Goal: Task Accomplishment & Management: Manage account settings

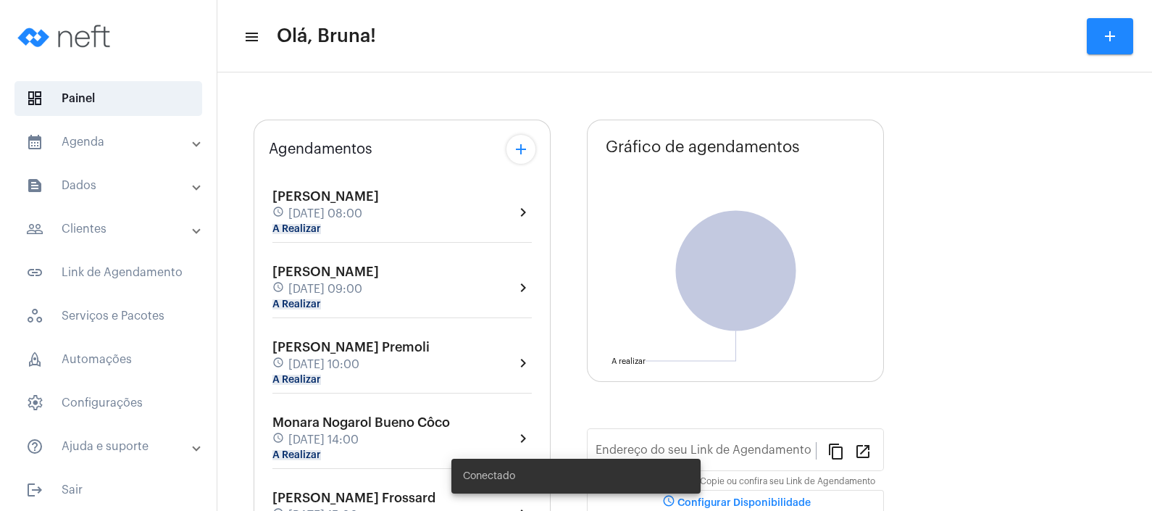
type input "[URL][DOMAIN_NAME]"
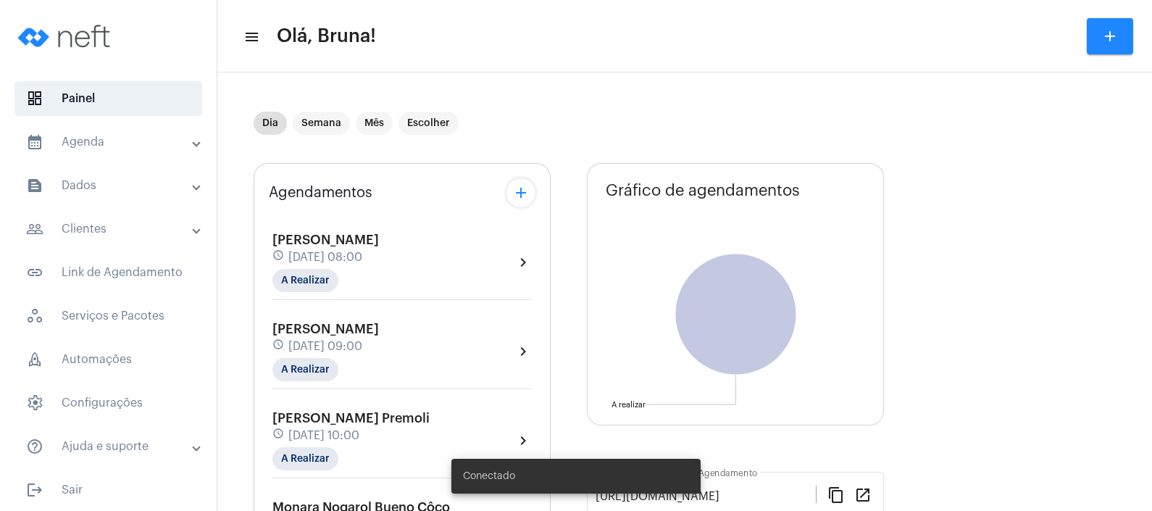
click at [104, 141] on mat-panel-title "calendar_month_outlined Agenda" at bounding box center [109, 141] width 167 height 17
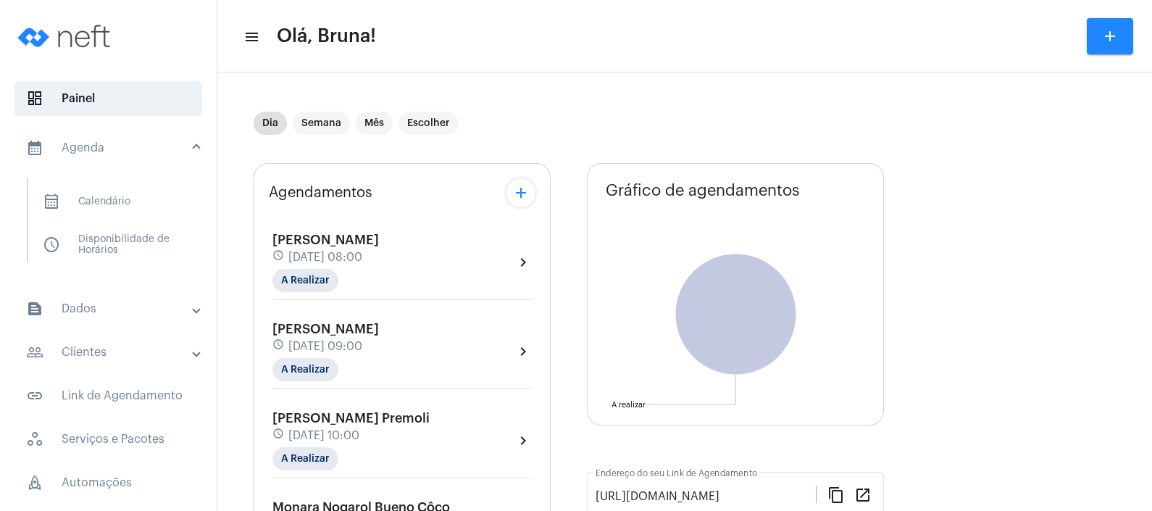
click at [109, 309] on mat-panel-title "text_snippet_outlined Dados" at bounding box center [109, 308] width 167 height 17
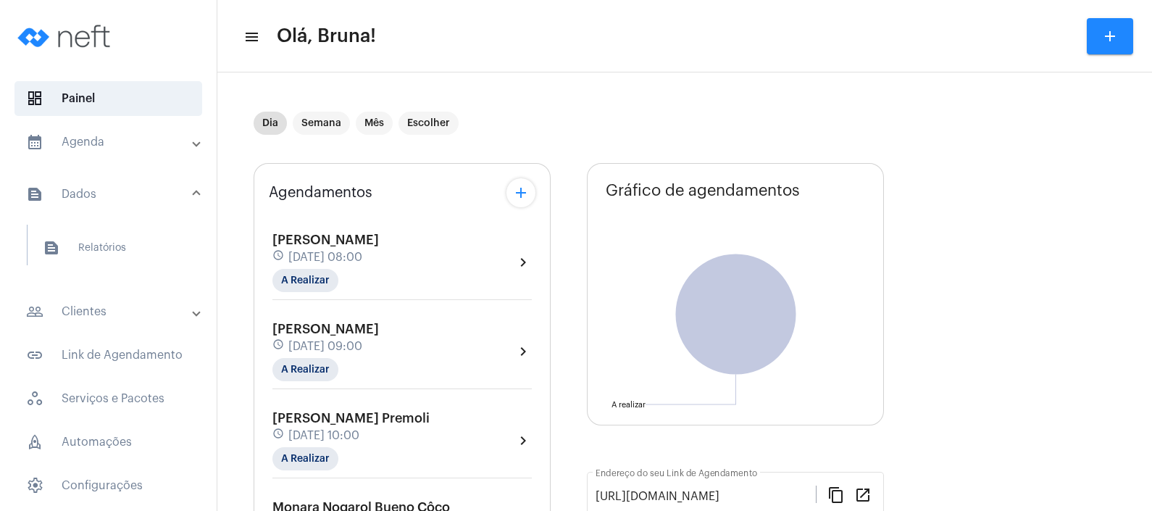
click at [109, 309] on mat-panel-title "people_outline Clientes" at bounding box center [109, 311] width 167 height 17
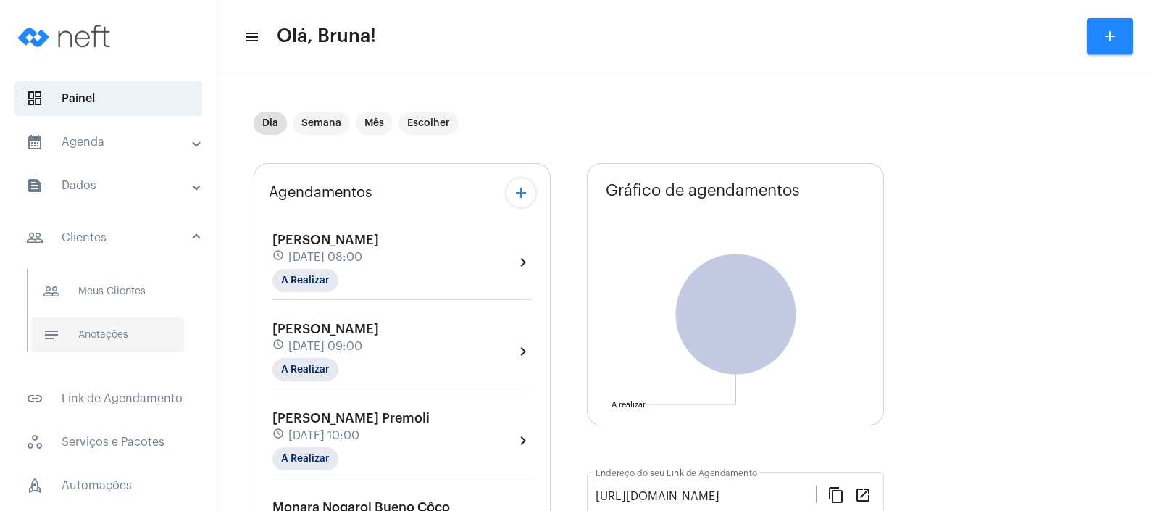
click at [108, 333] on span "notes Anotações" at bounding box center [107, 334] width 153 height 35
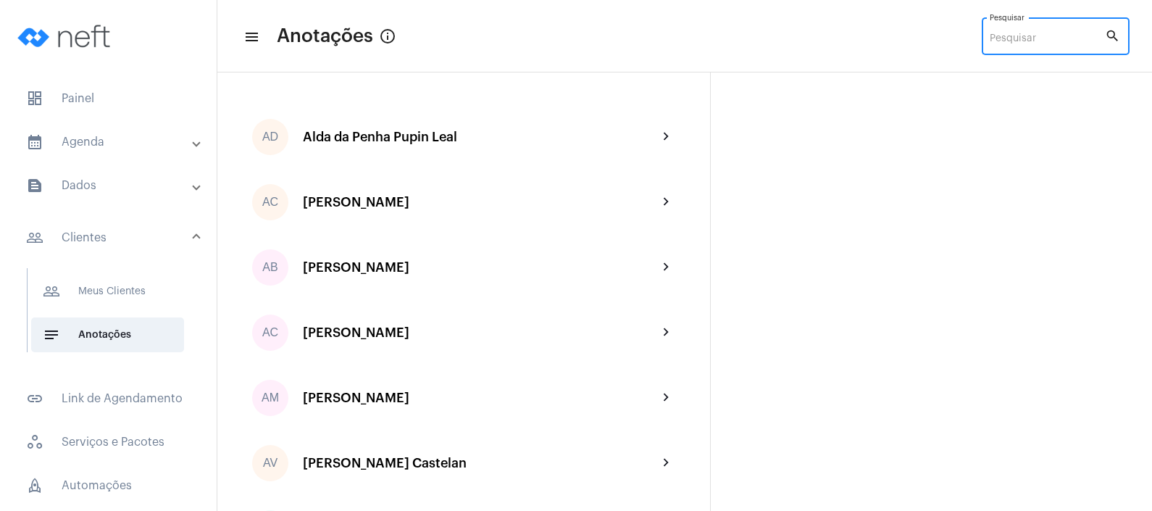
click at [1024, 41] on input "Pesquisar" at bounding box center [1047, 39] width 115 height 12
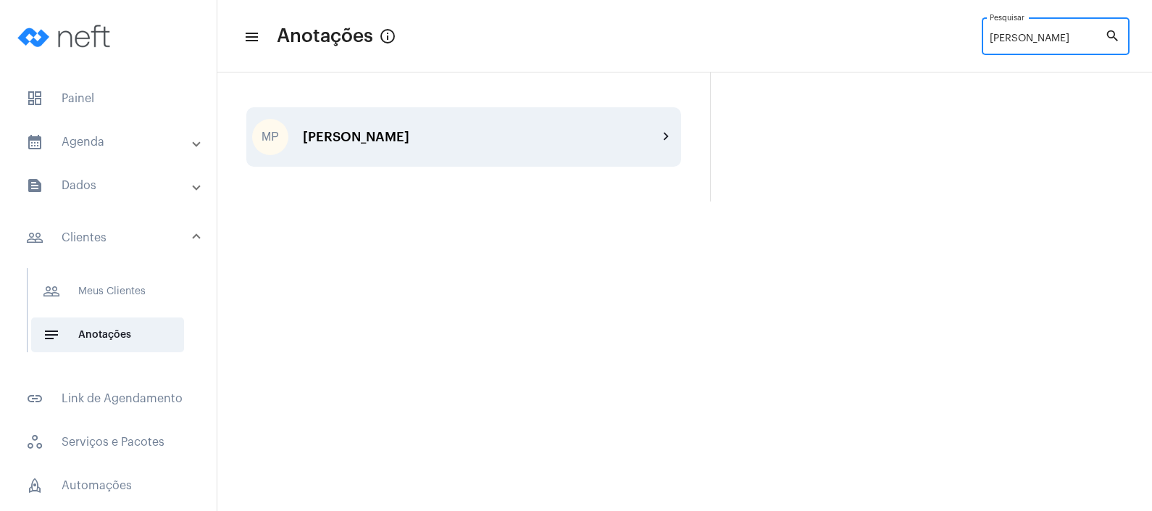
type input "[PERSON_NAME]"
click at [501, 159] on div "MP [PERSON_NAME] chevron_right" at bounding box center [463, 136] width 435 height 59
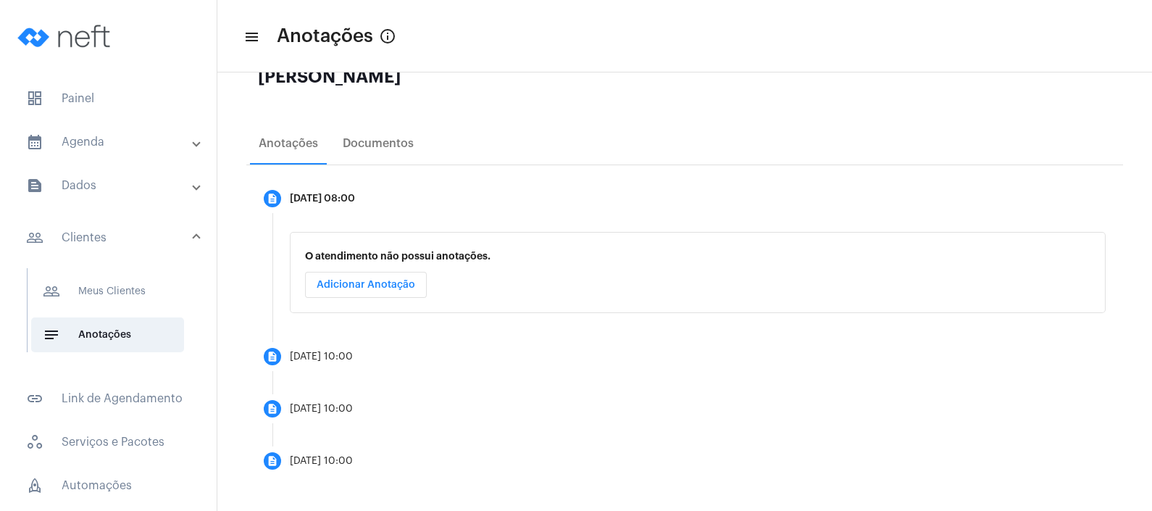
scroll to position [188, 0]
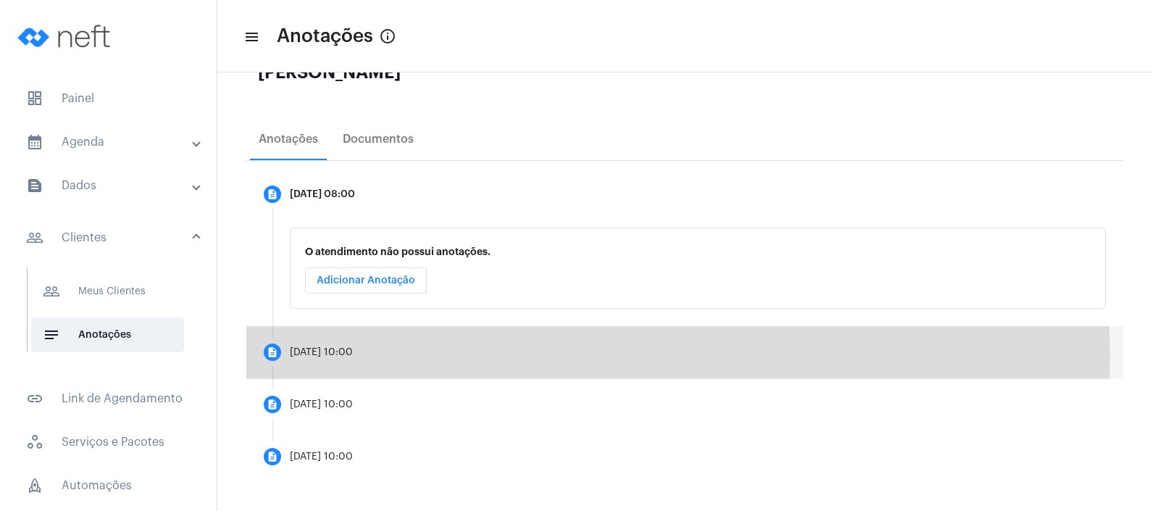
click at [438, 355] on mat-step-header "description [DATE] 10:00" at bounding box center [684, 352] width 877 height 52
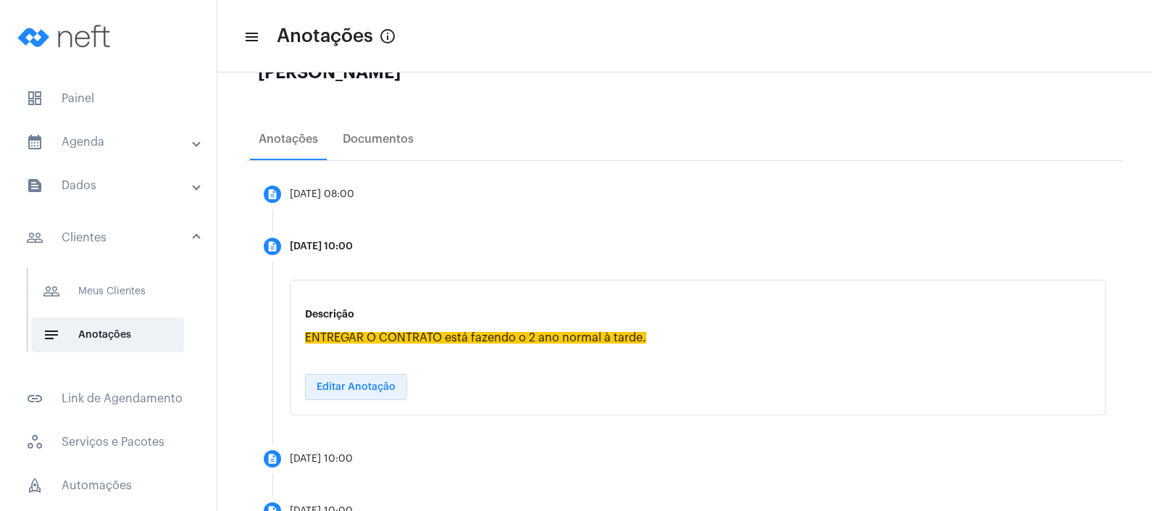
click at [353, 385] on span "Editar Anotação" at bounding box center [356, 387] width 79 height 10
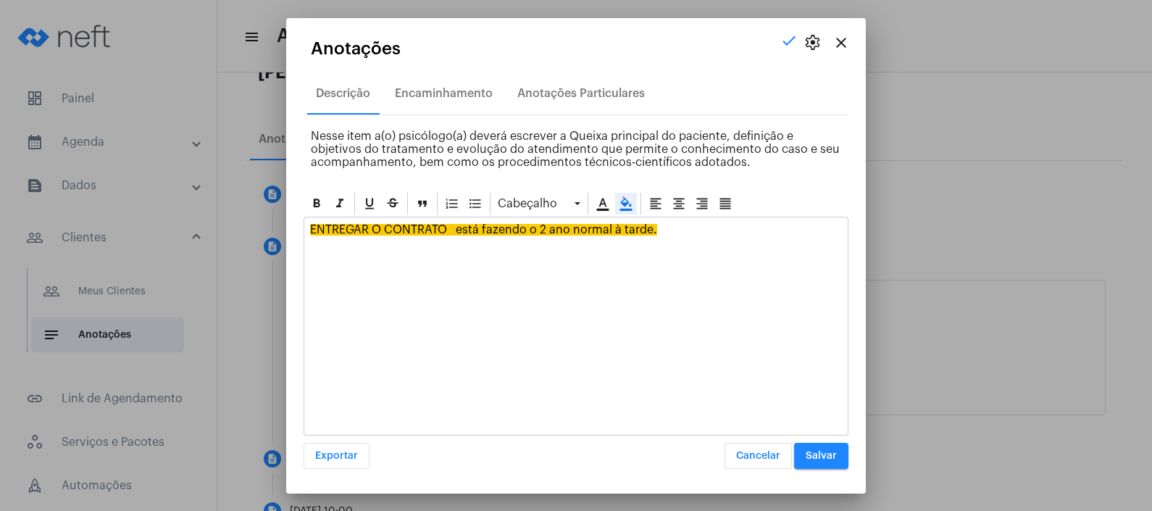
click at [432, 238] on div "ENTREGAR O CONTRATO está fazendo o 2 ano normal à tarde." at bounding box center [575, 233] width 543 height 32
click at [669, 238] on div "ENTREGAR O CONTRATO está fazendo o 2 ano normal à tarde." at bounding box center [575, 233] width 543 height 32
drag, startPoint x: 669, startPoint y: 236, endPoint x: 283, endPoint y: 253, distance: 386.5
click at [283, 253] on div "close settings check Anotações Descrição Encaminhamento Anotações Particulares …" at bounding box center [576, 255] width 1152 height 511
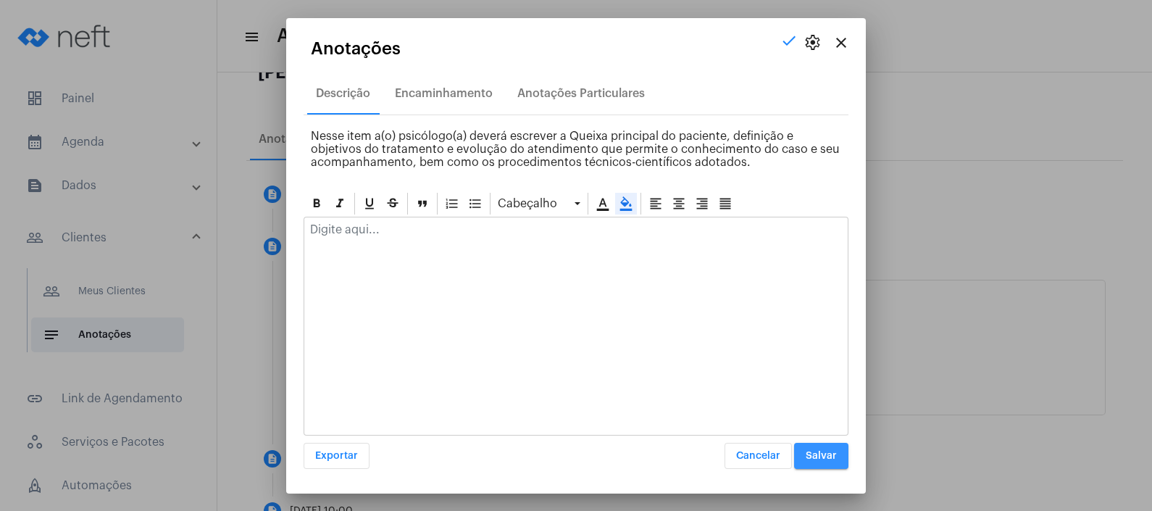
click at [832, 459] on span "Salvar" at bounding box center [821, 456] width 31 height 10
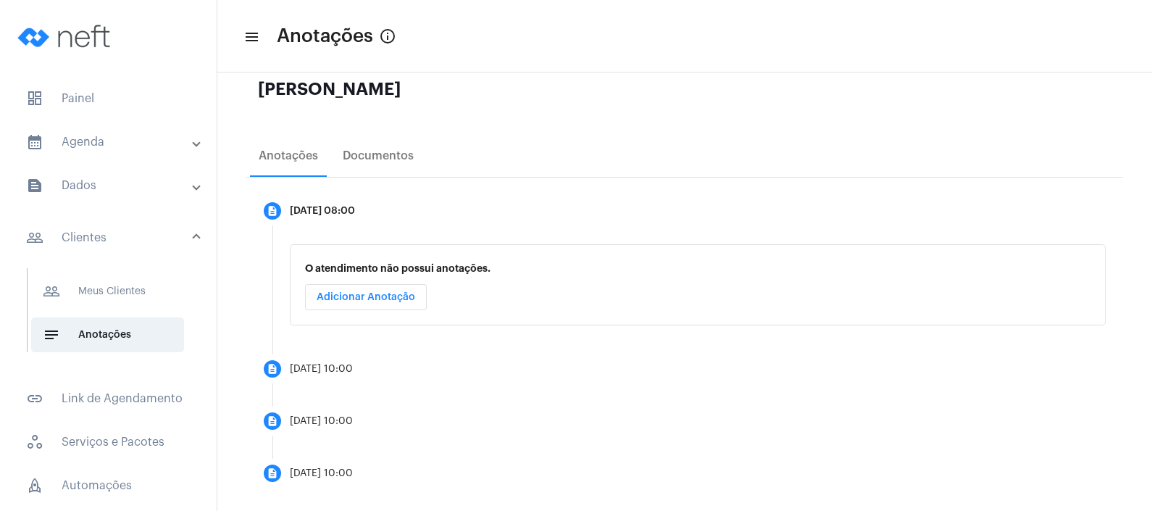
scroll to position [188, 0]
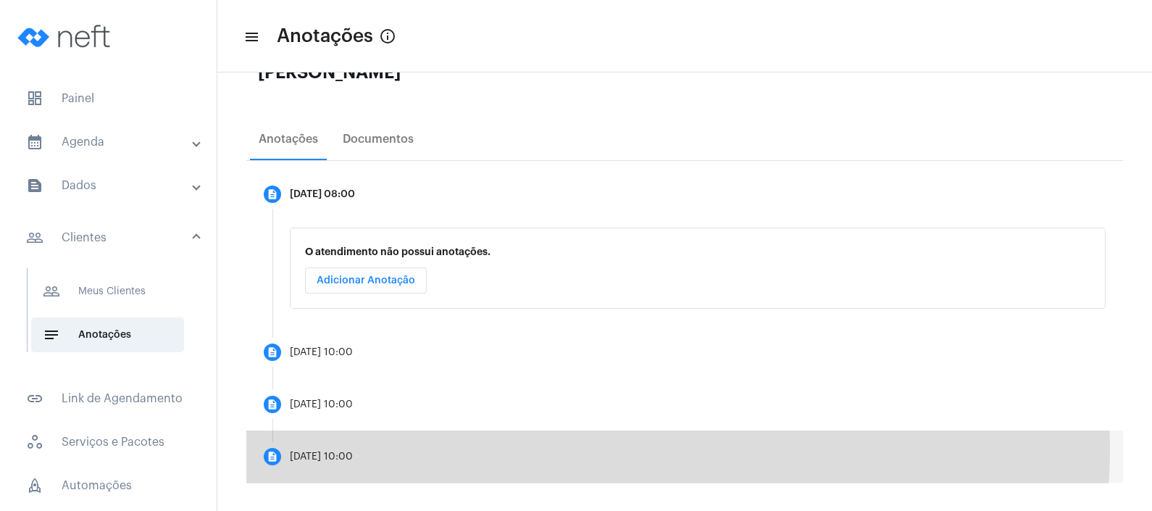
click at [582, 446] on mat-step-header "description [DATE] 10:00" at bounding box center [684, 456] width 877 height 52
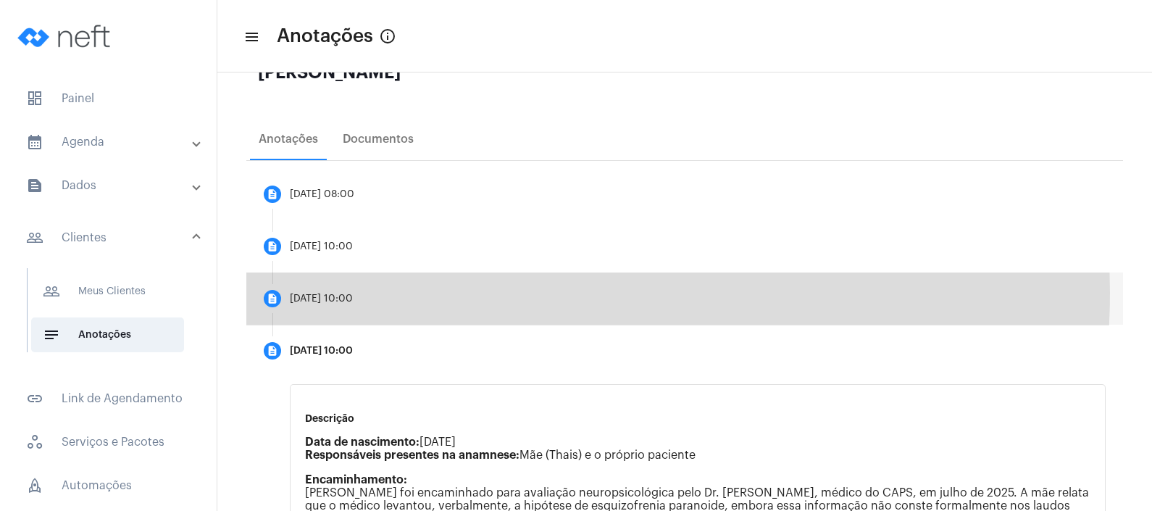
click at [510, 292] on mat-step-header "description 31/07/2025, 10:00" at bounding box center [684, 298] width 877 height 52
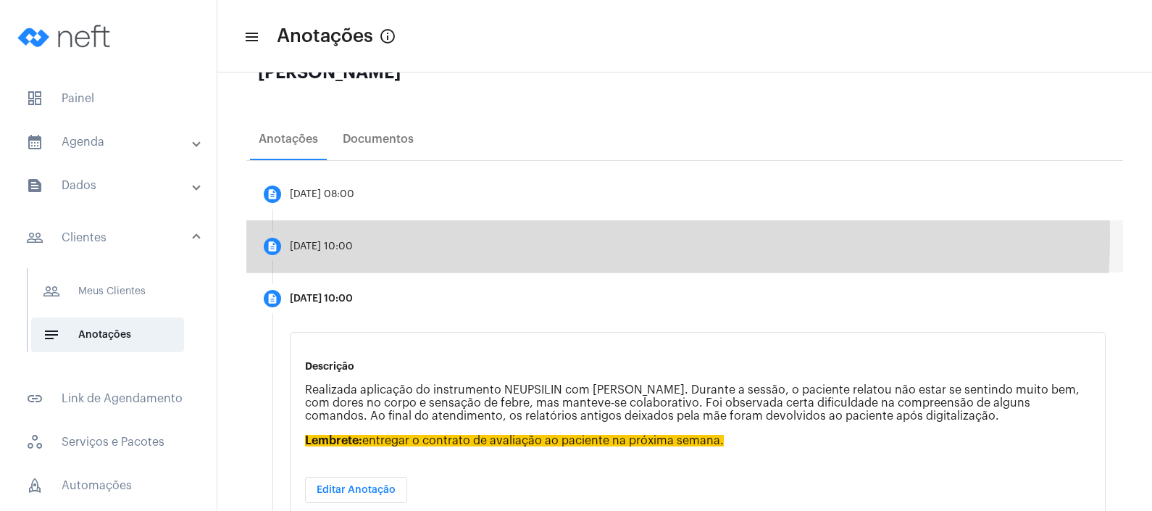
click at [480, 235] on mat-step-header "description [DATE] 10:00" at bounding box center [684, 246] width 877 height 52
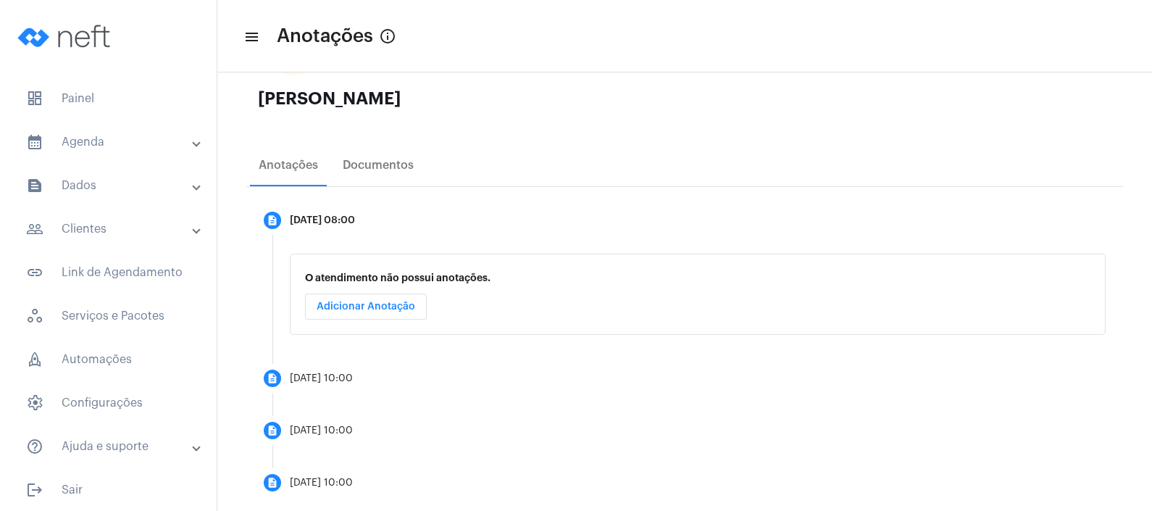
scroll to position [188, 0]
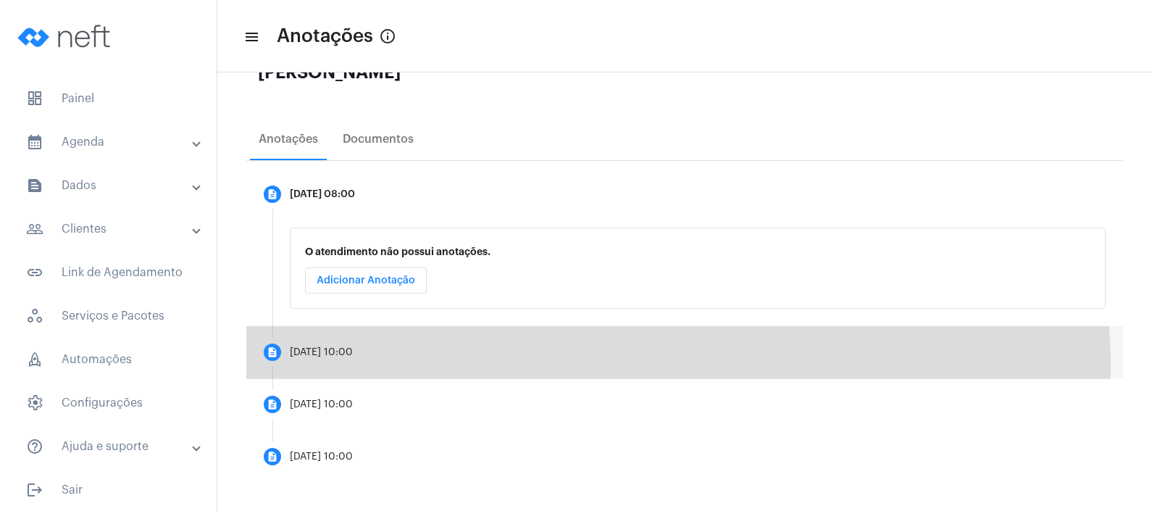
click at [561, 367] on mat-step-header "description [DATE] 10:00" at bounding box center [684, 352] width 877 height 52
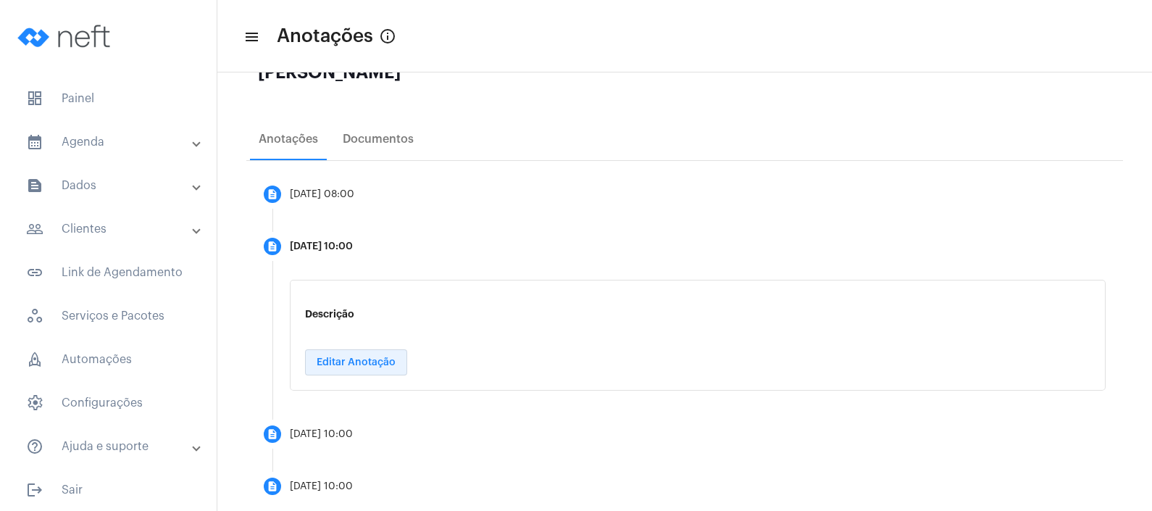
click at [388, 371] on button "Editar Anotação" at bounding box center [356, 362] width 102 height 26
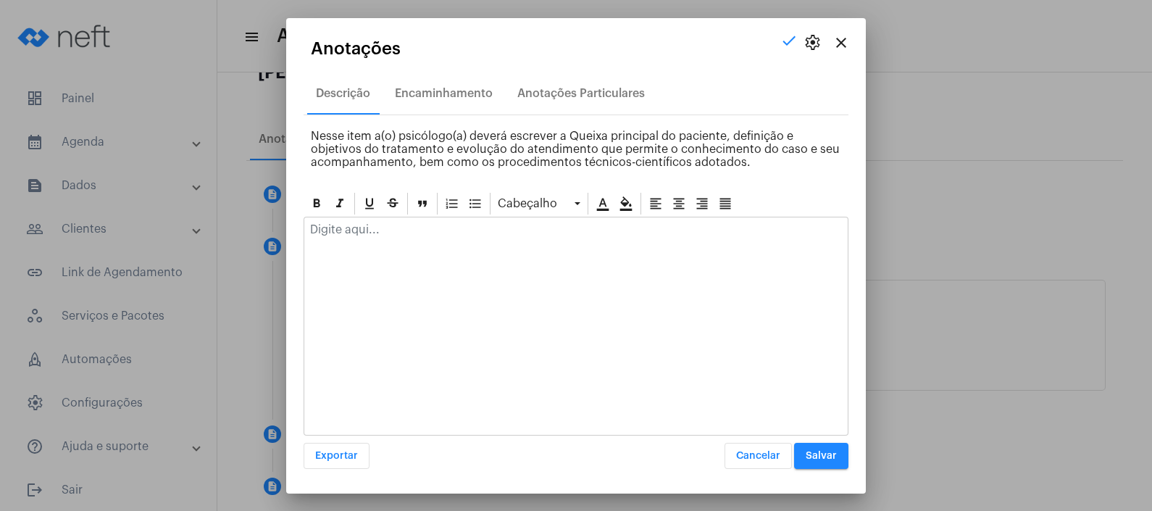
click at [432, 240] on div at bounding box center [575, 233] width 543 height 32
click at [816, 451] on span "Salvar" at bounding box center [821, 456] width 31 height 10
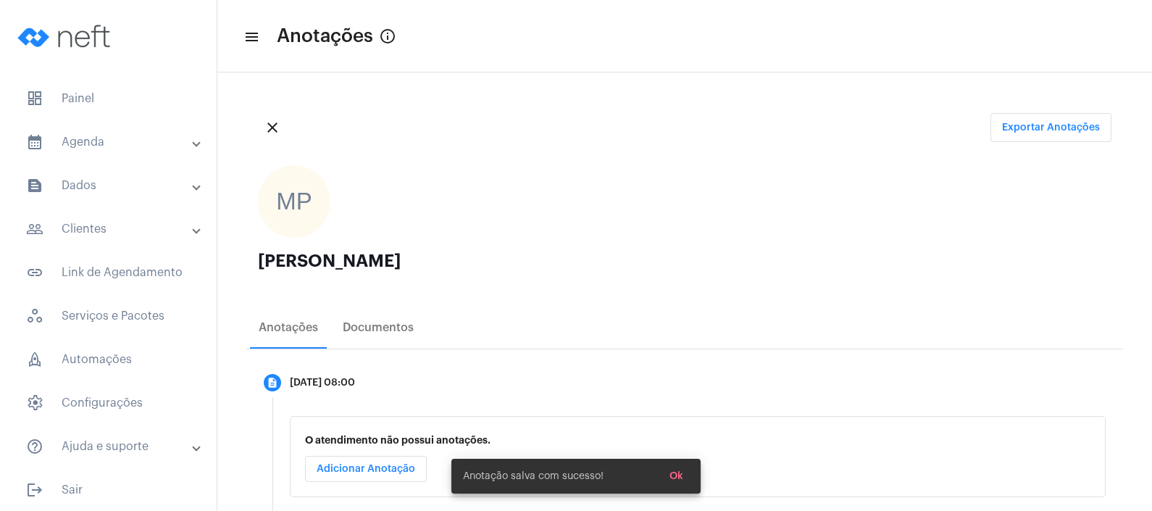
scroll to position [188, 0]
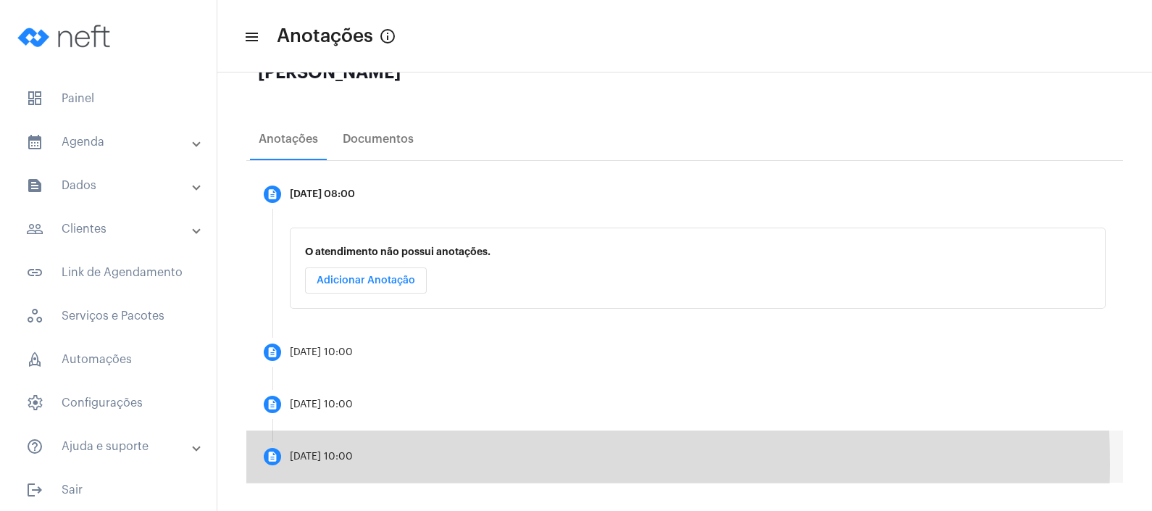
click at [384, 464] on mat-step-header "description [DATE] 10:00" at bounding box center [684, 456] width 877 height 52
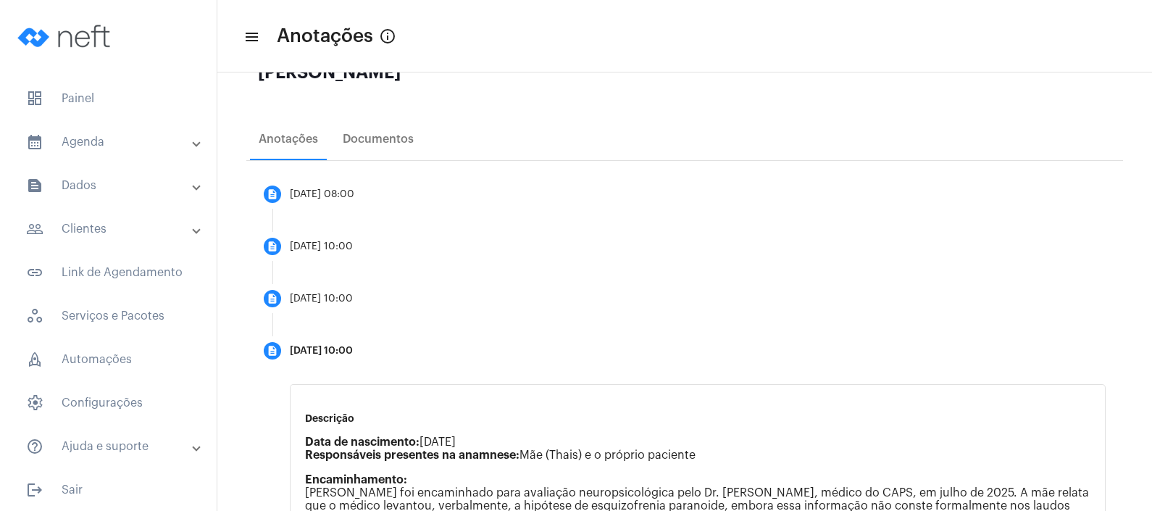
click at [94, 143] on mat-panel-title "calendar_month_outlined Agenda" at bounding box center [109, 141] width 167 height 17
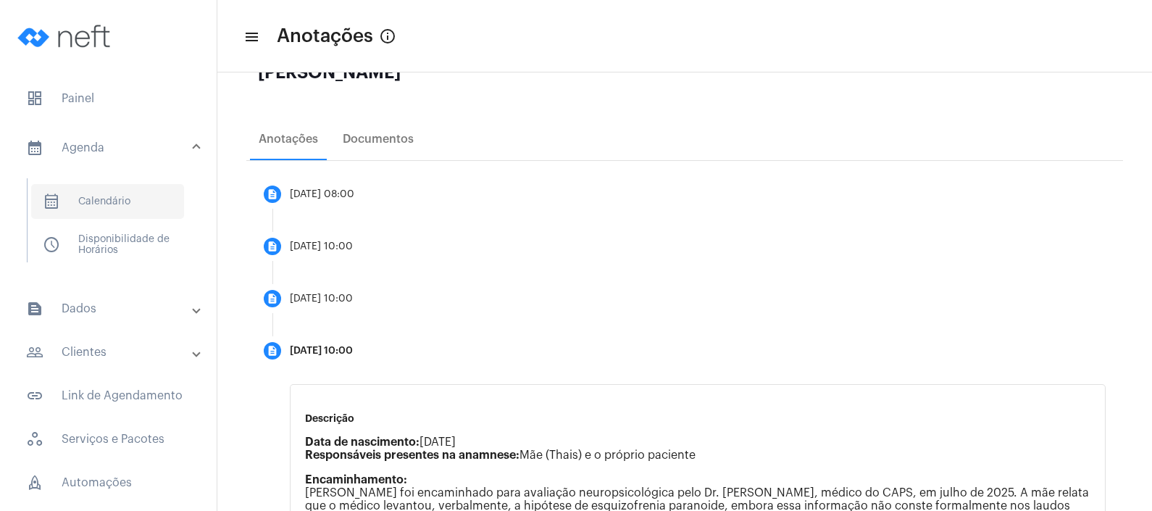
click at [98, 203] on span "calendar_month_outlined Calendário" at bounding box center [107, 201] width 153 height 35
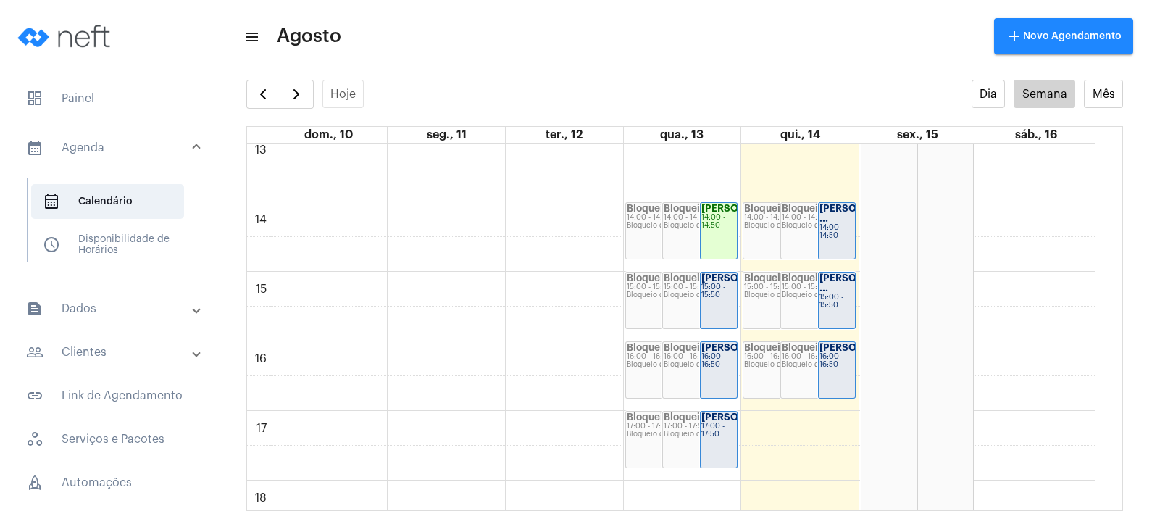
scroll to position [921, 0]
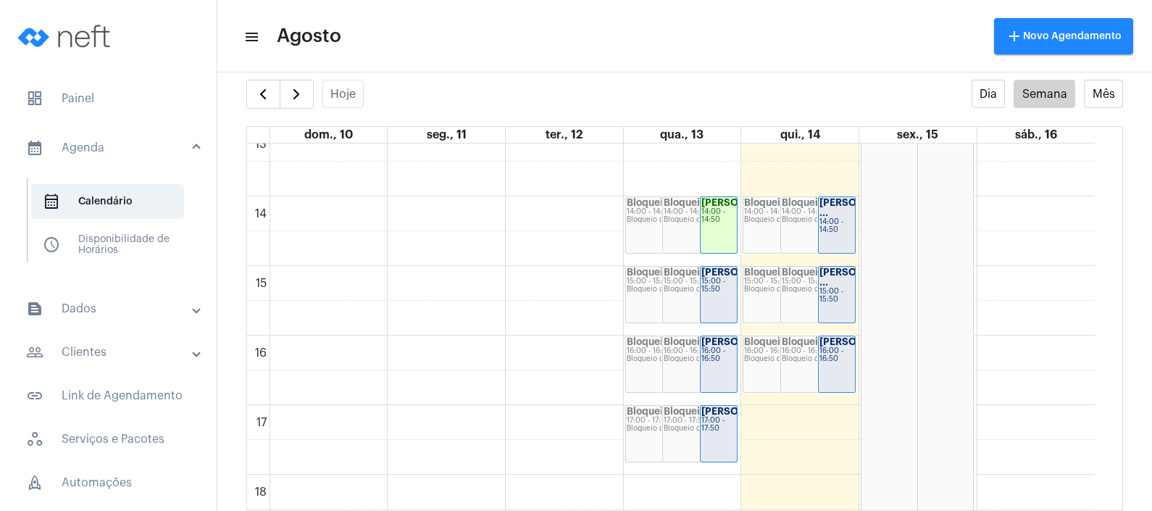
click at [812, 216] on div "Bloqueio de agenda" at bounding box center [818, 220] width 72 height 8
click at [827, 244] on div "[PERSON_NAME] ... 14:00 - 14:50" at bounding box center [837, 225] width 36 height 56
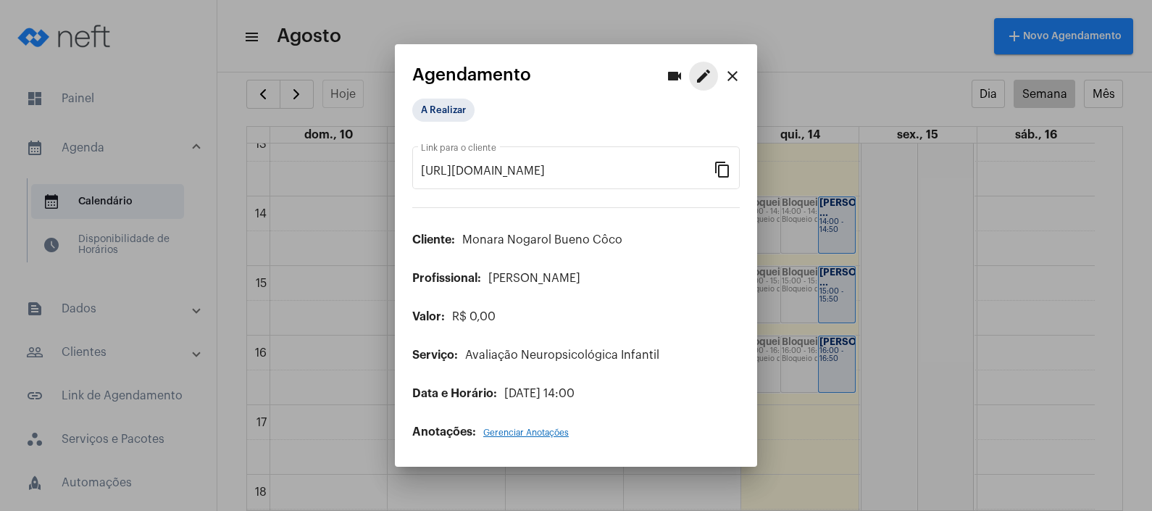
click at [705, 80] on mat-icon "edit" at bounding box center [703, 75] width 17 height 17
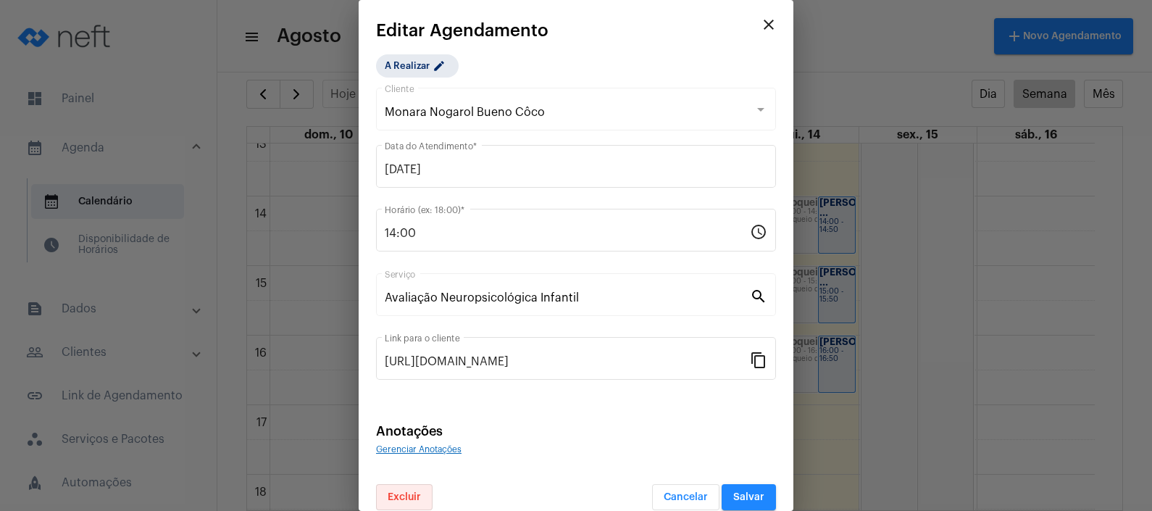
click at [401, 494] on span "Excluir" at bounding box center [404, 497] width 33 height 10
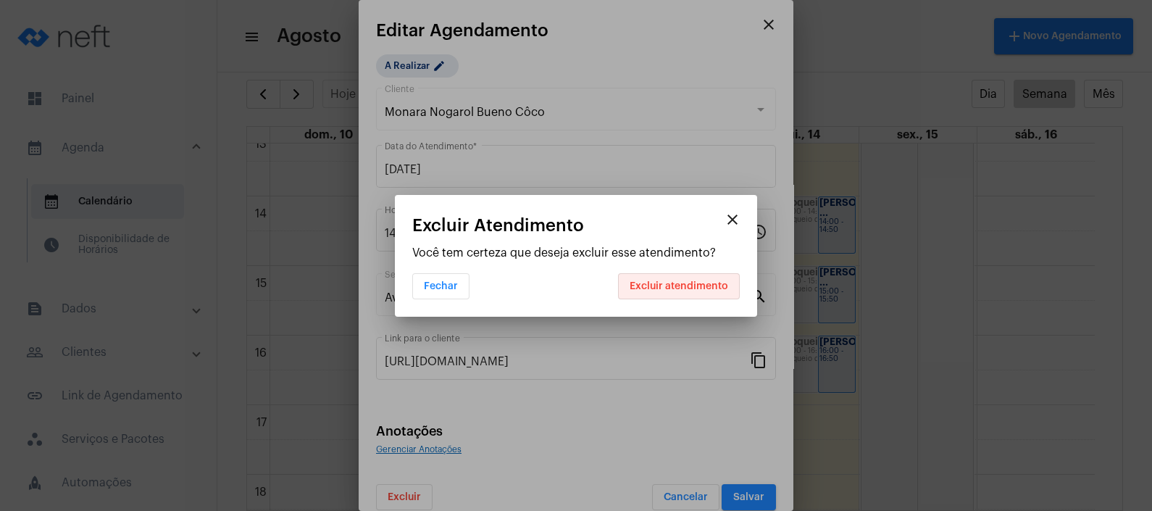
click at [707, 288] on span "Excluir atendimento" at bounding box center [678, 286] width 99 height 10
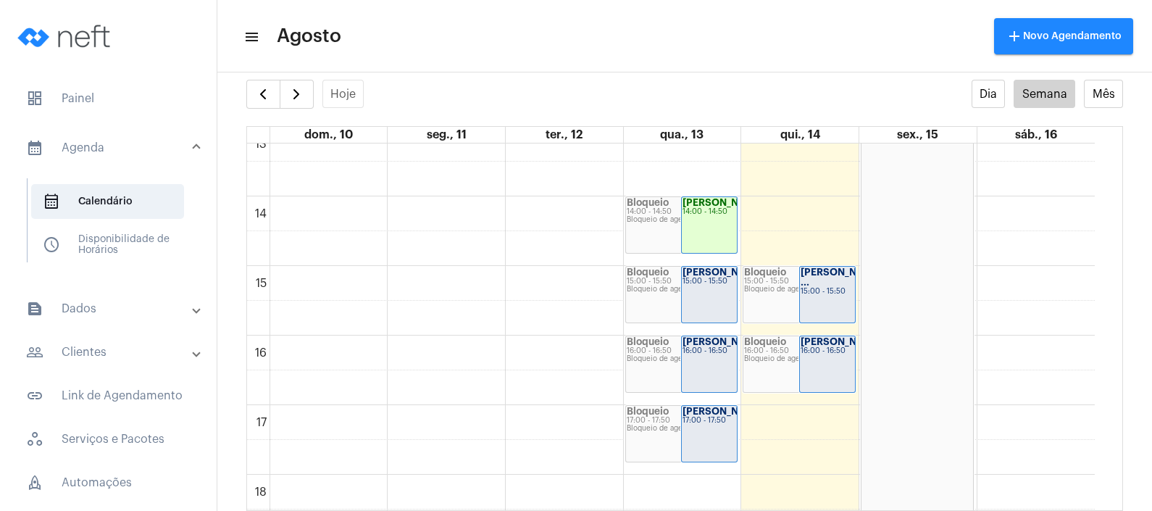
click at [110, 304] on mat-panel-title "text_snippet_outlined Dados" at bounding box center [109, 308] width 167 height 17
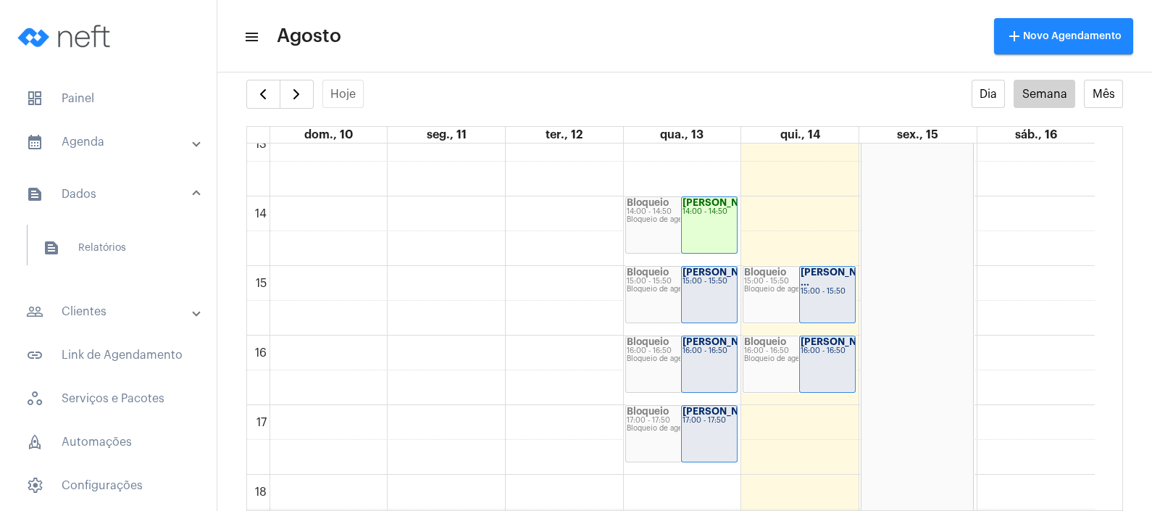
click at [154, 146] on mat-panel-title "calendar_month_outlined Agenda" at bounding box center [109, 141] width 167 height 17
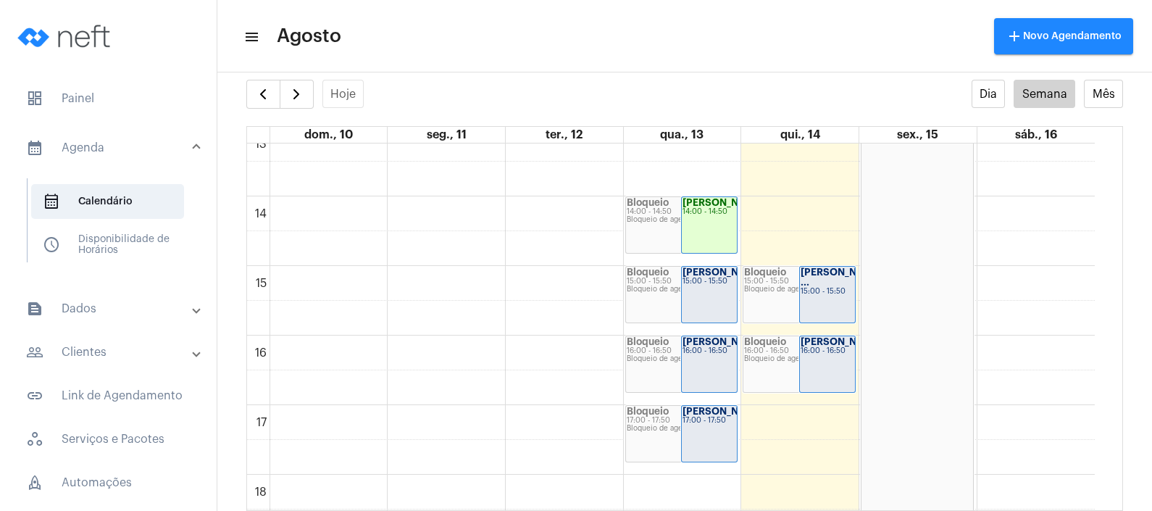
click at [112, 346] on mat-panel-title "people_outline Clientes" at bounding box center [109, 351] width 167 height 17
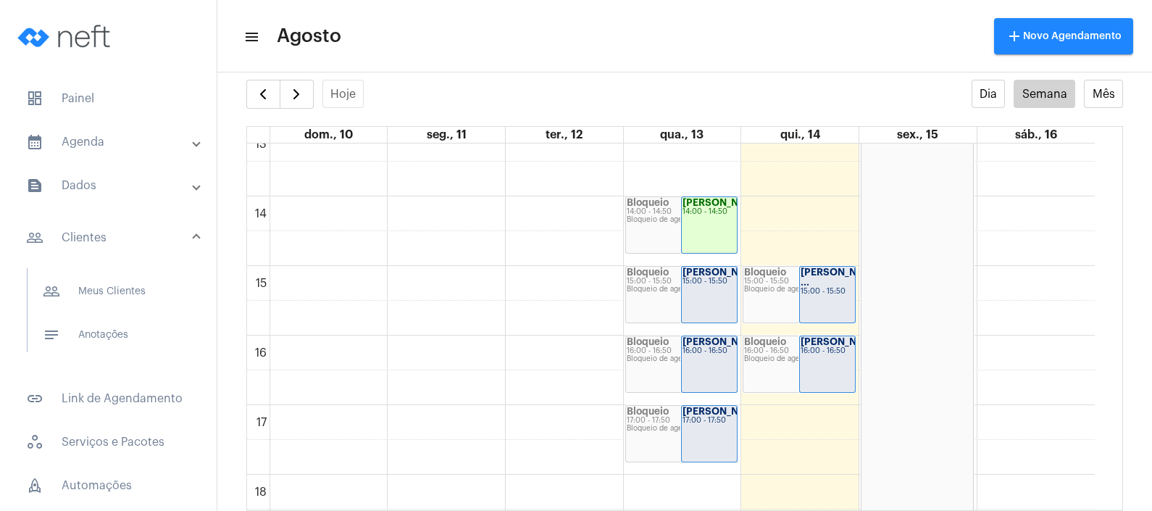
click at [682, 277] on strong "[PERSON_NAME]..." at bounding box center [727, 271] width 90 height 9
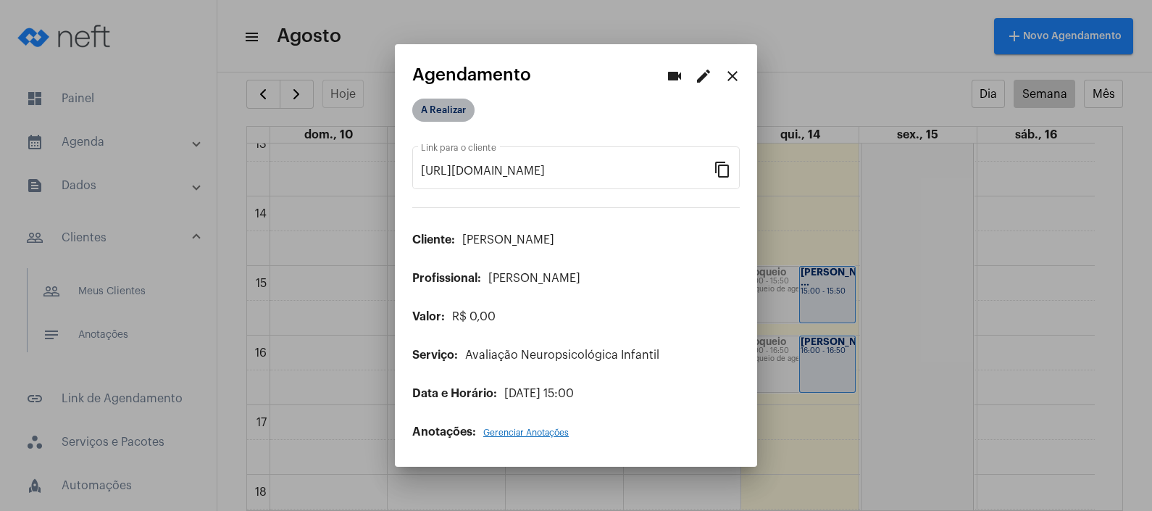
click at [440, 101] on mat-chip "A Realizar" at bounding box center [443, 110] width 62 height 23
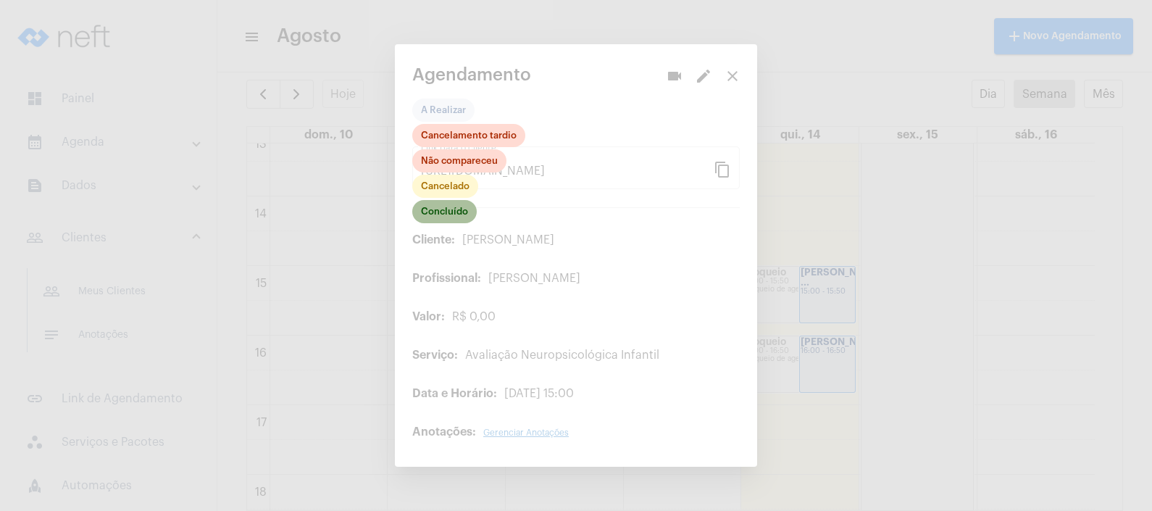
click at [440, 222] on mat-chip "Concluído" at bounding box center [444, 211] width 64 height 23
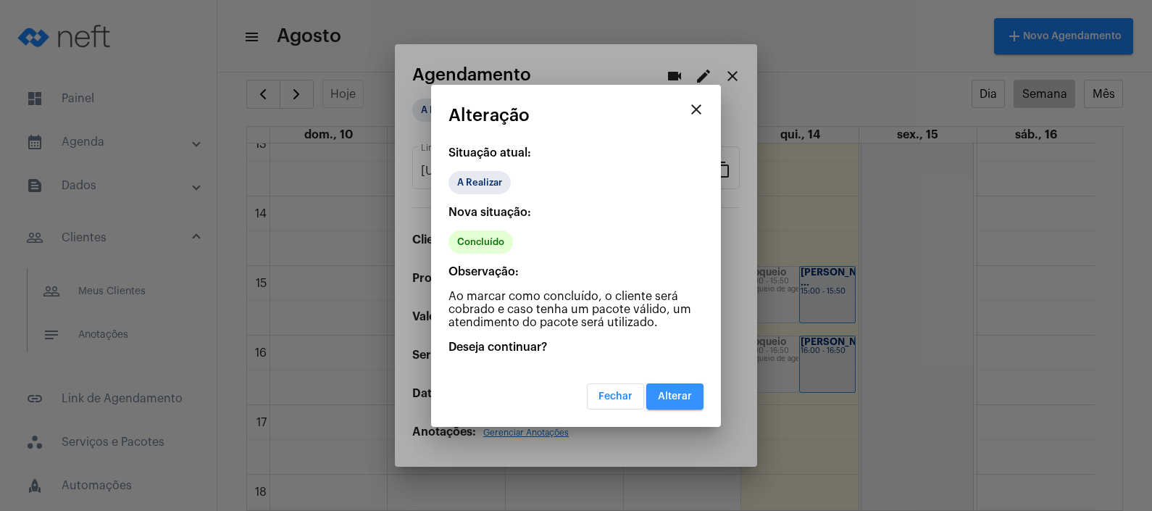
click at [681, 399] on span "Alterar" at bounding box center [675, 396] width 34 height 10
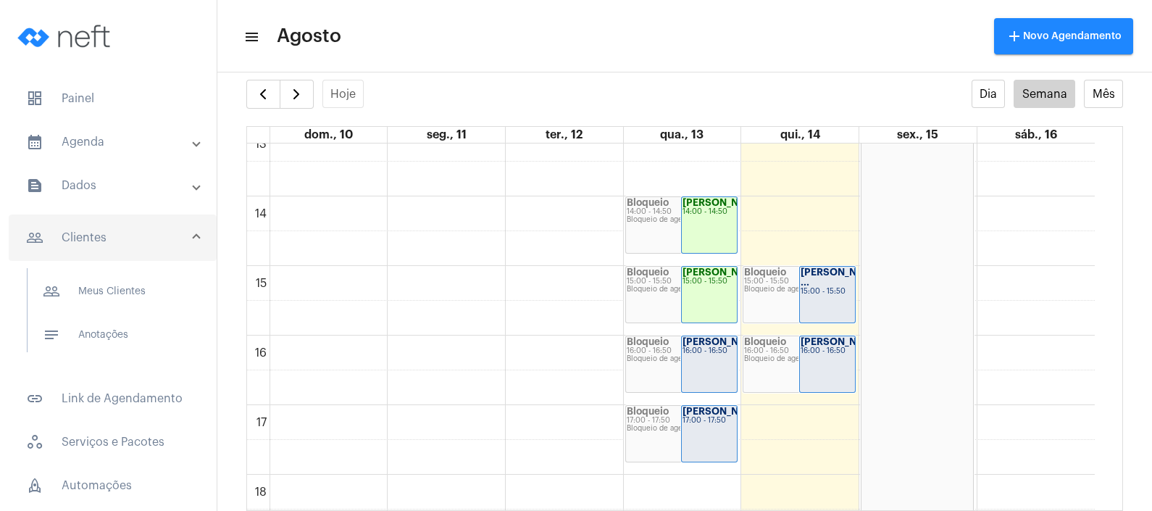
click at [708, 347] on div "[PERSON_NAME]..." at bounding box center [709, 342] width 54 height 10
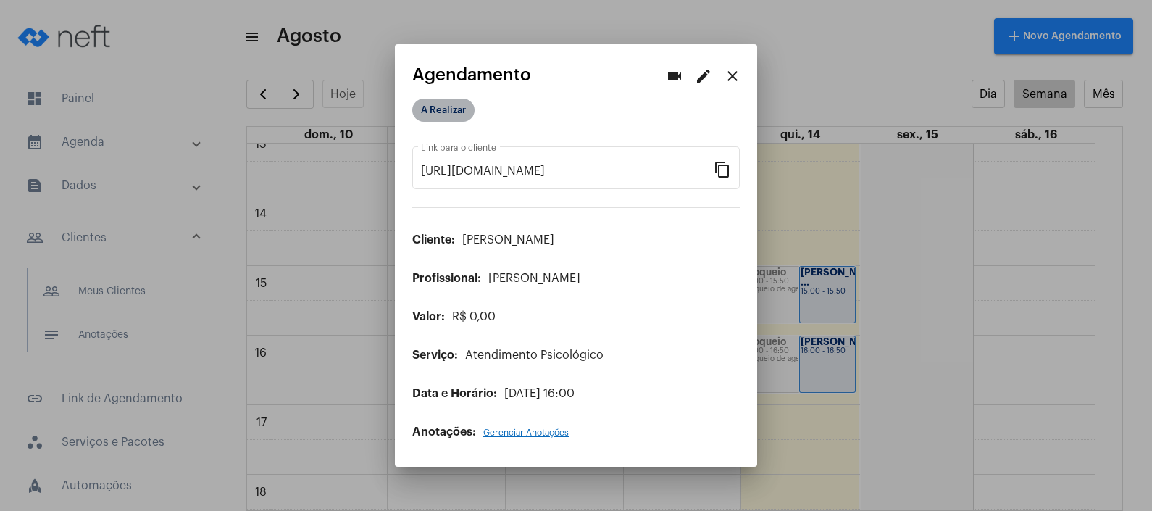
click at [460, 114] on mat-chip "A Realizar" at bounding box center [443, 110] width 62 height 23
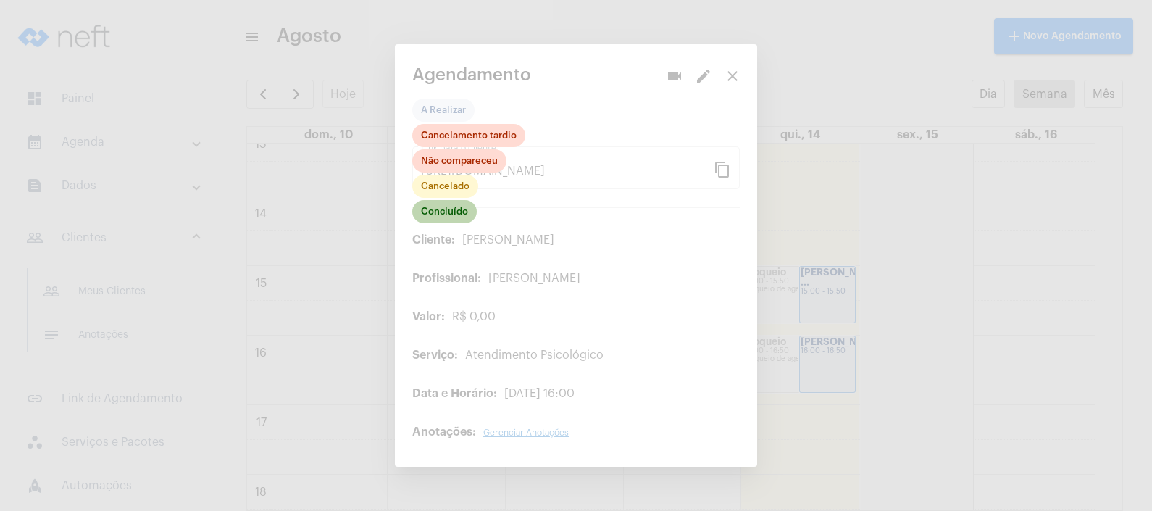
click at [453, 204] on mat-chip "Concluído" at bounding box center [444, 211] width 64 height 23
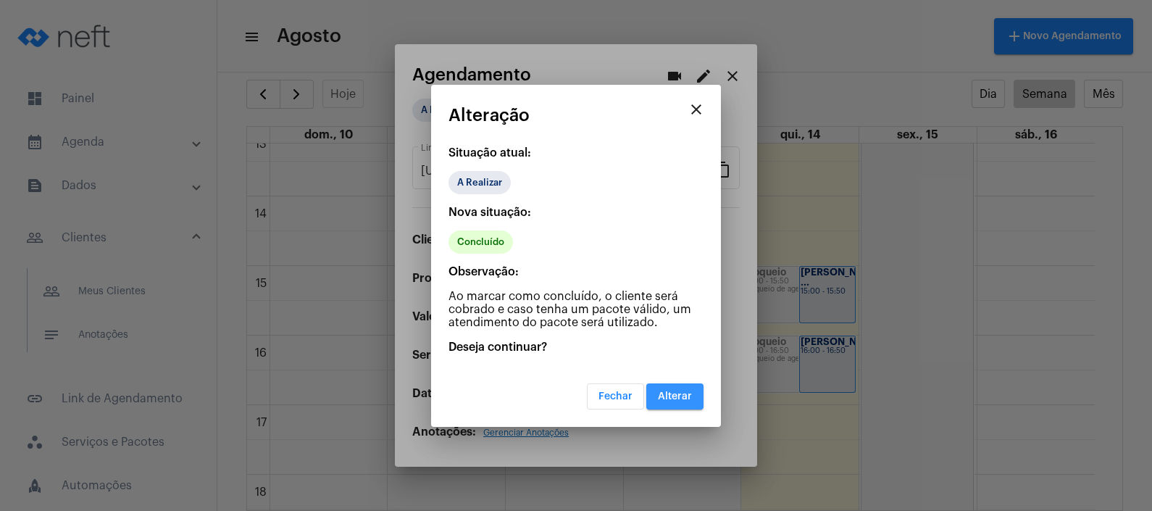
click at [687, 398] on span "Alterar" at bounding box center [675, 396] width 34 height 10
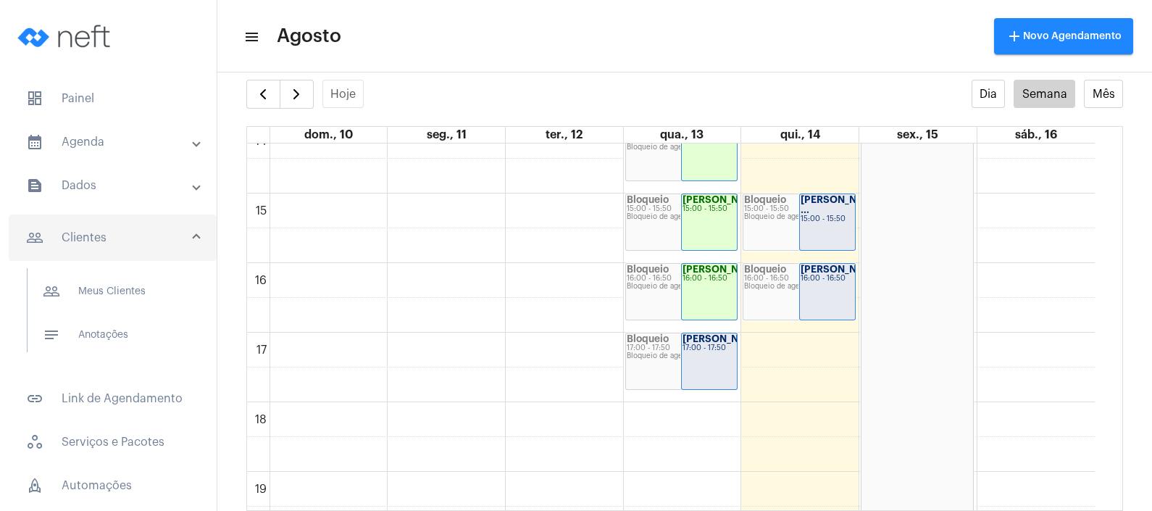
scroll to position [1029, 0]
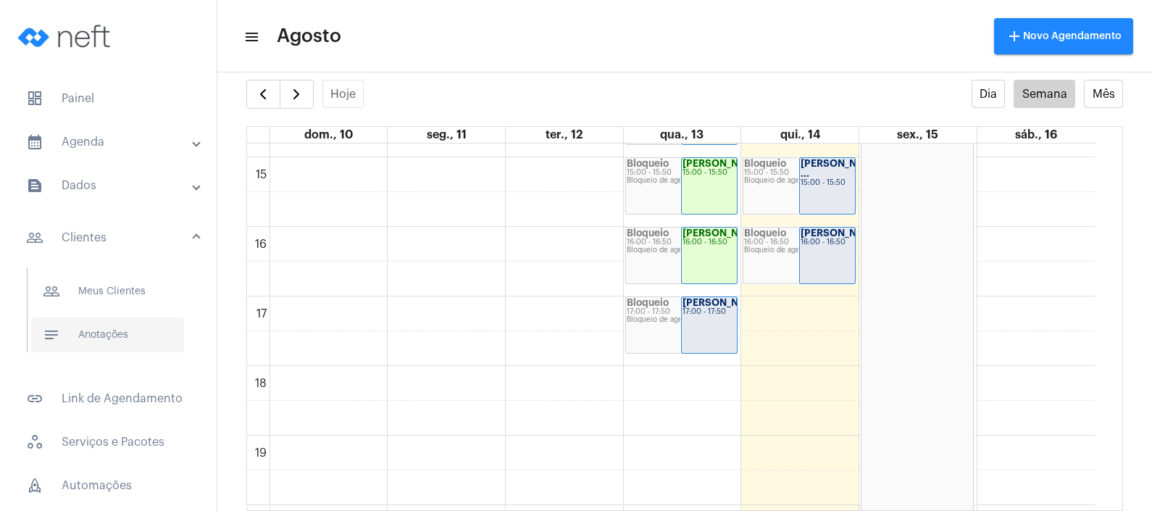
click at [145, 332] on span "notes Anotações" at bounding box center [107, 334] width 153 height 35
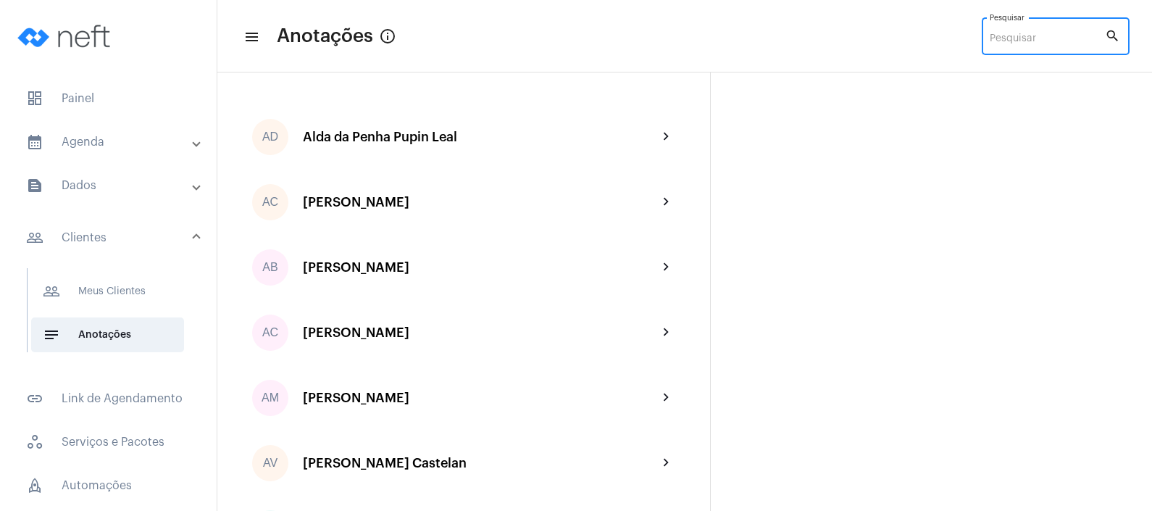
click at [1013, 40] on input "Pesquisar" at bounding box center [1047, 39] width 115 height 12
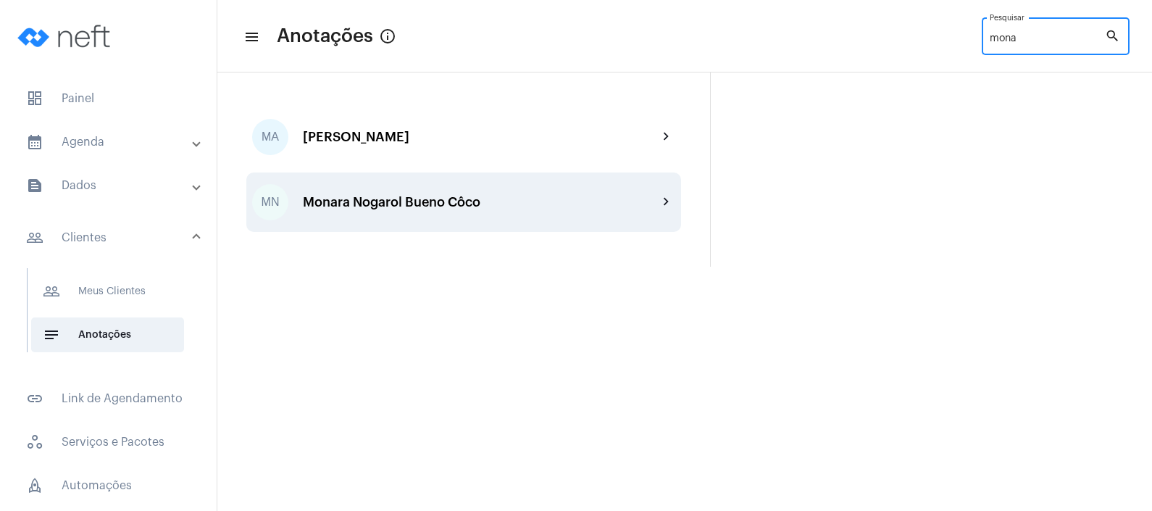
type input "mona"
click at [415, 211] on div "MN Monara Nogarol Bueno Côco chevron_right" at bounding box center [463, 201] width 435 height 59
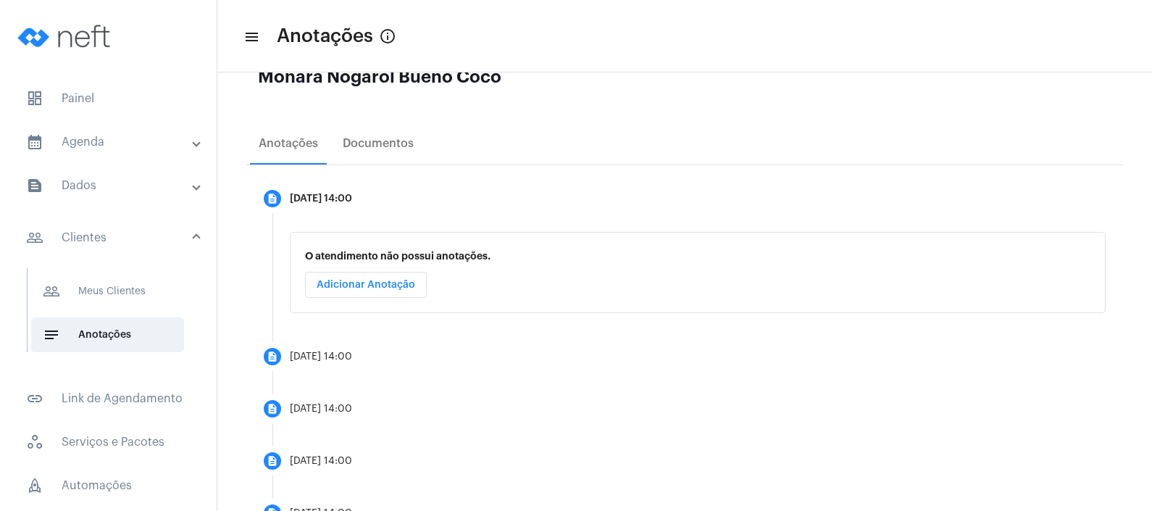
scroll to position [164, 0]
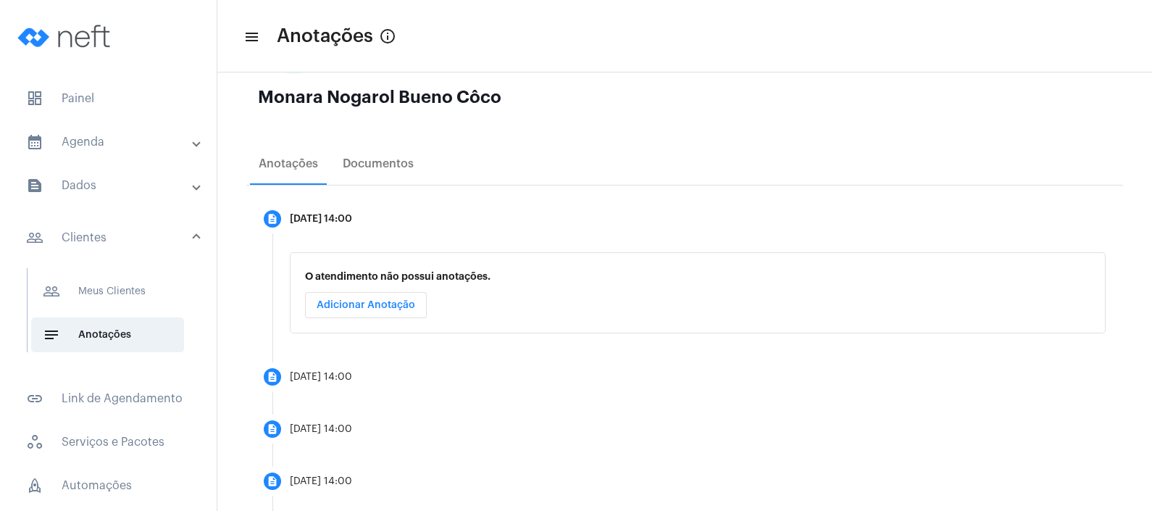
click at [135, 148] on mat-panel-title "calendar_month_outlined Agenda" at bounding box center [109, 141] width 167 height 17
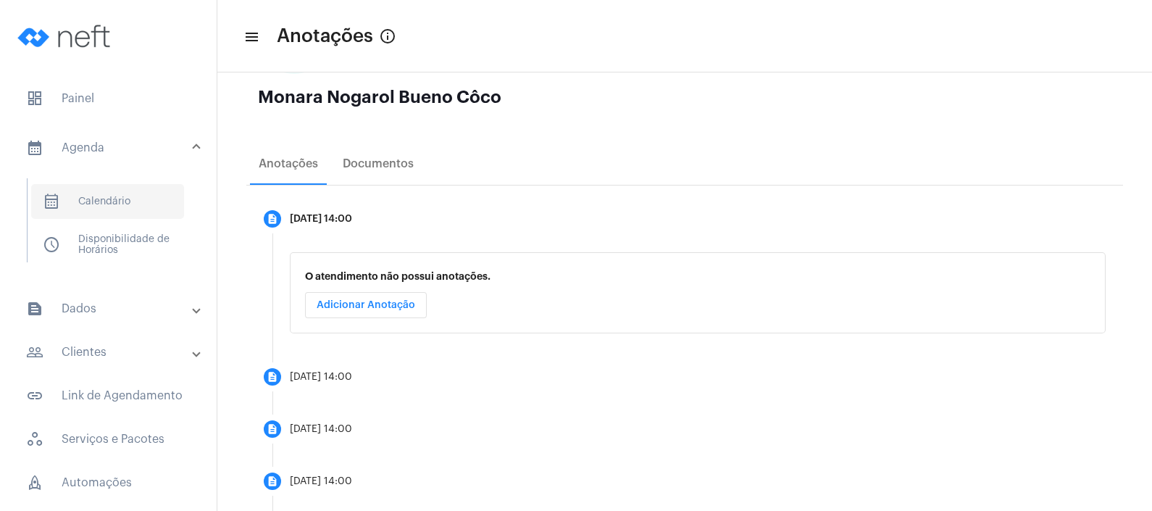
click at [117, 209] on span "calendar_month_outlined Calendário" at bounding box center [107, 201] width 153 height 35
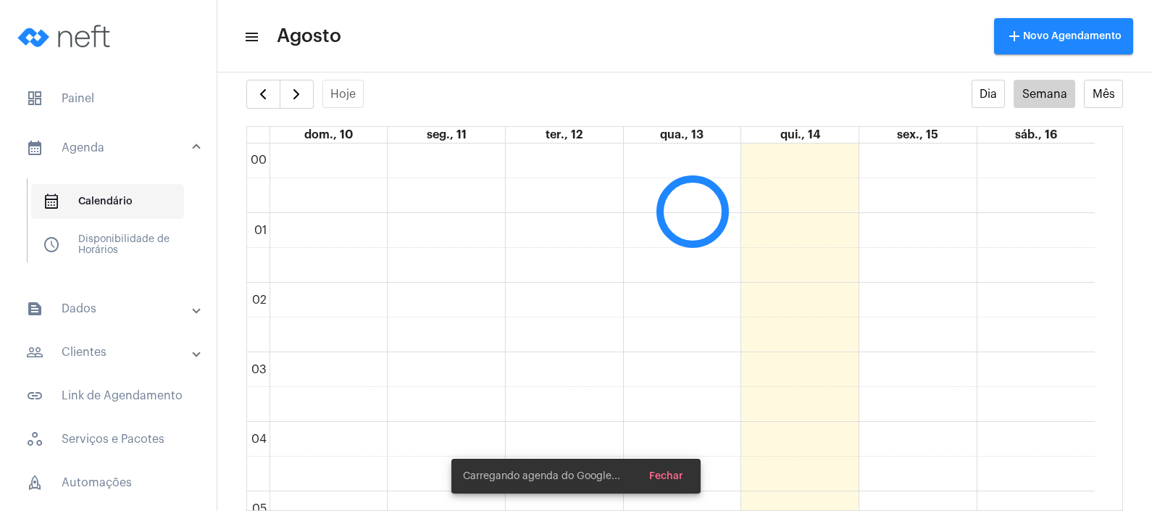
scroll to position [417, 0]
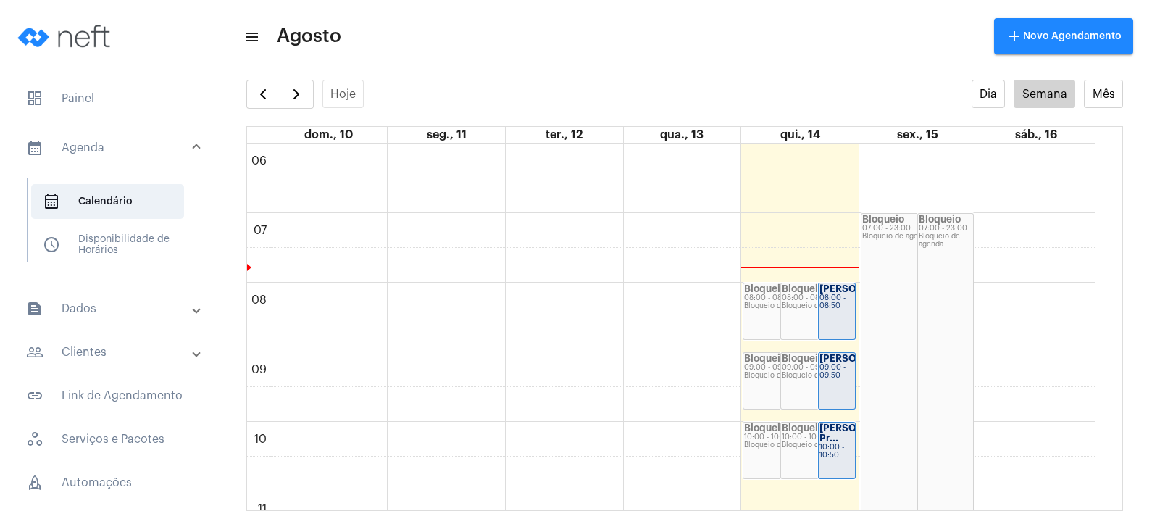
click at [124, 341] on mat-expansion-panel-header "people_outline Clientes" at bounding box center [113, 352] width 208 height 35
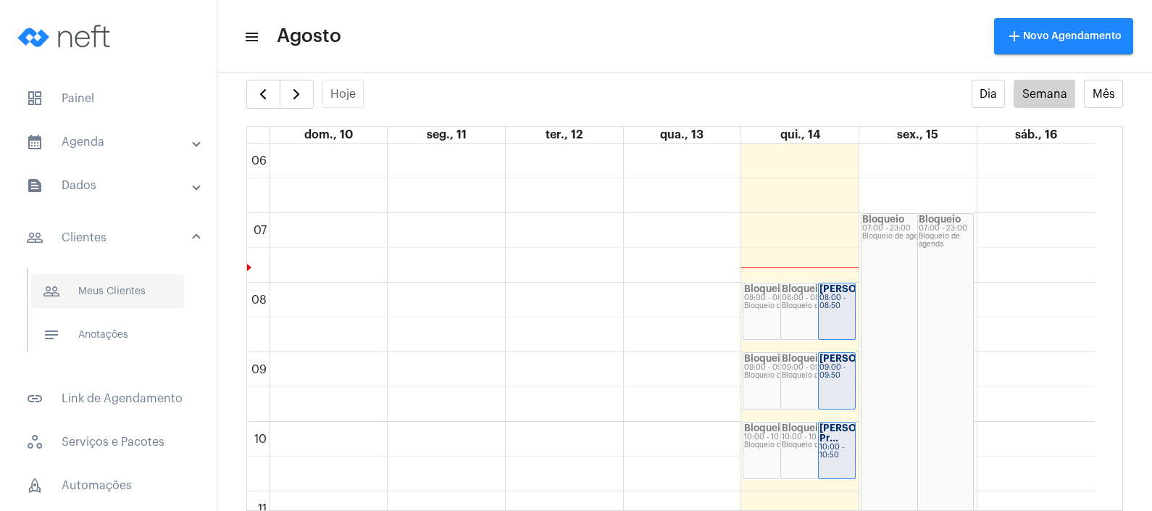
click at [145, 304] on span "people_outline Meus Clientes" at bounding box center [107, 291] width 153 height 35
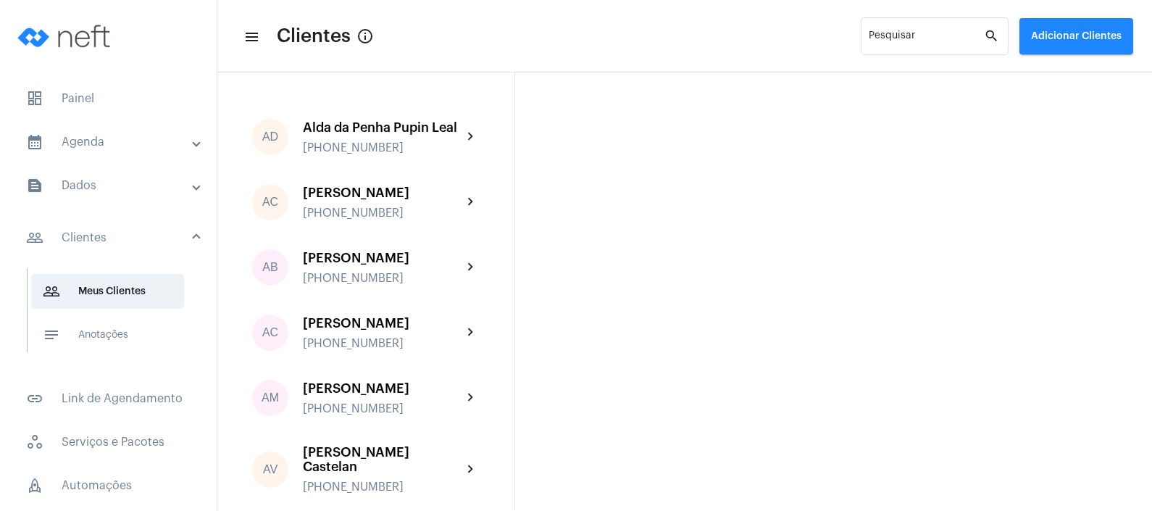
click at [669, 290] on div "AD Alda da Penha Pupin Leal [PHONE_NUMBER] chevron_right AC [PERSON_NAME] [PHON…" at bounding box center [684, 291] width 934 height 438
click at [1097, 25] on button "Adicionar Clientes" at bounding box center [1076, 36] width 114 height 36
click at [1090, 88] on span "add Novo Cliente" at bounding box center [1074, 76] width 84 height 26
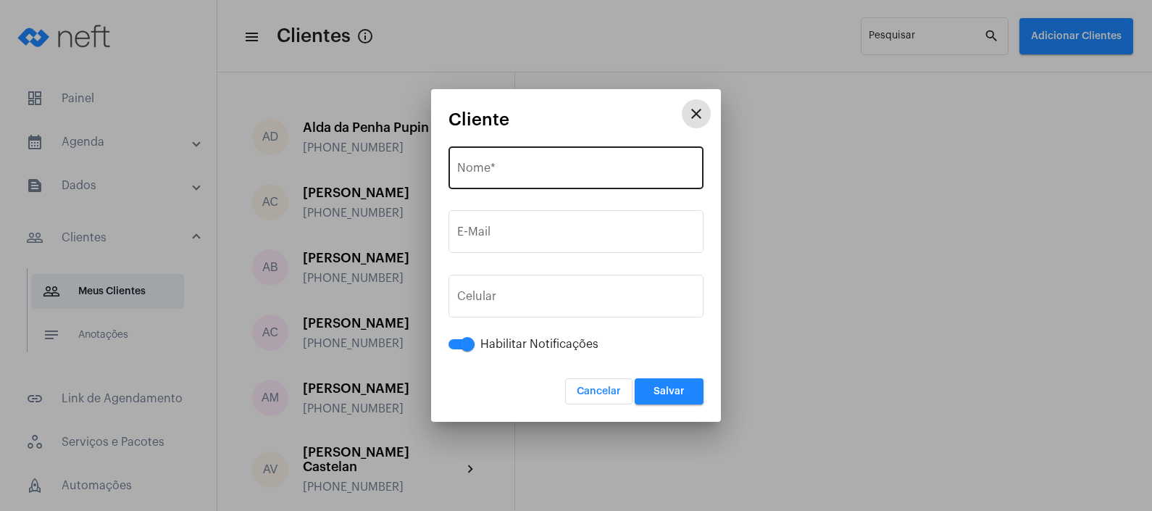
click at [626, 167] on input "Nome *" at bounding box center [576, 170] width 238 height 13
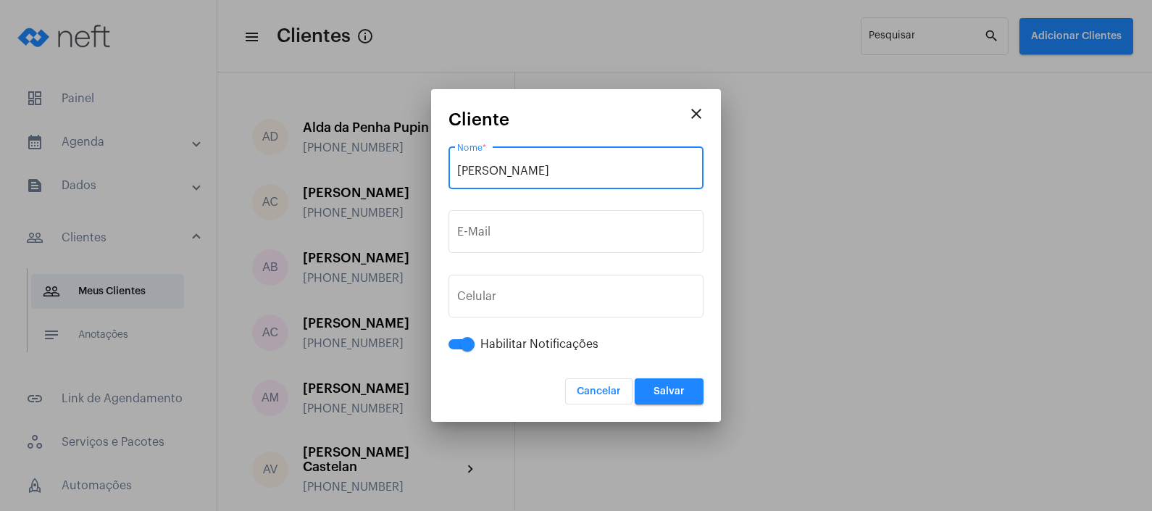
type input "[PERSON_NAME]"
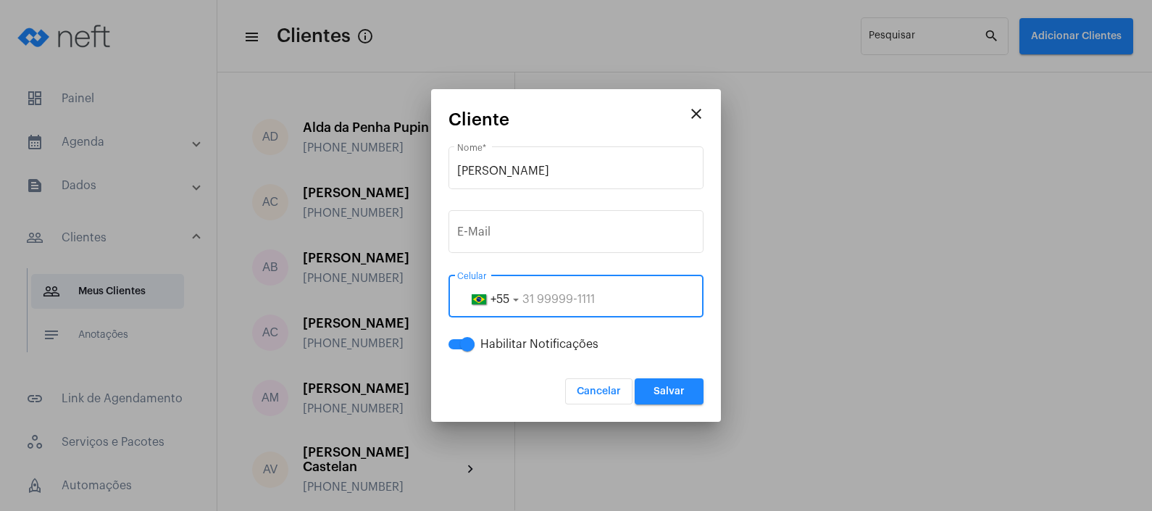
click at [565, 305] on input "tel" at bounding box center [576, 299] width 238 height 13
click at [569, 293] on input "28999611380" at bounding box center [576, 299] width 238 height 13
click at [558, 296] on input "28999611380" at bounding box center [576, 299] width 238 height 13
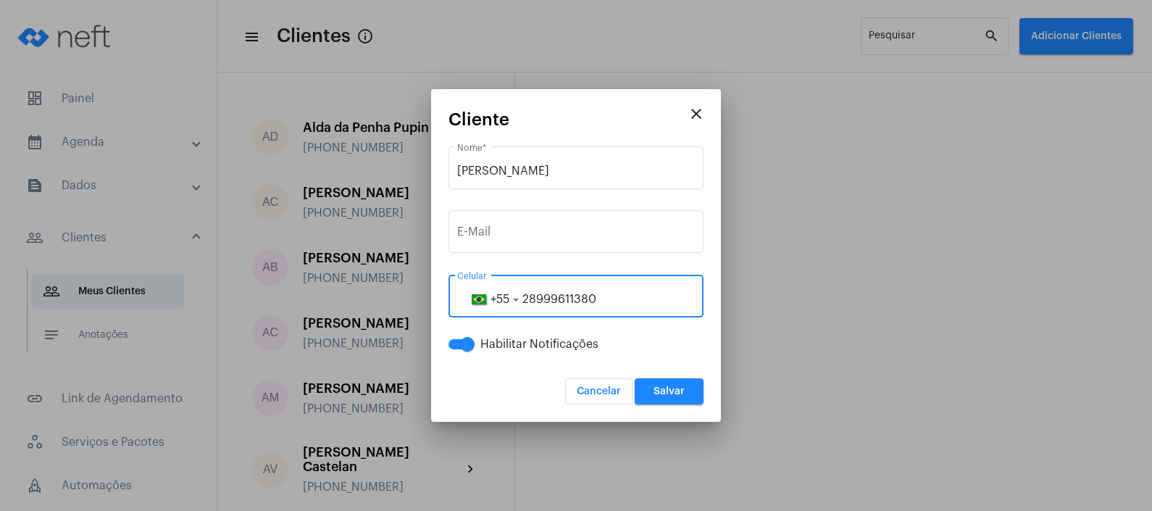
click at [558, 296] on input "28999611380" at bounding box center [576, 299] width 238 height 13
type input "28999611380"
click at [680, 387] on span "Salvar" at bounding box center [668, 391] width 31 height 10
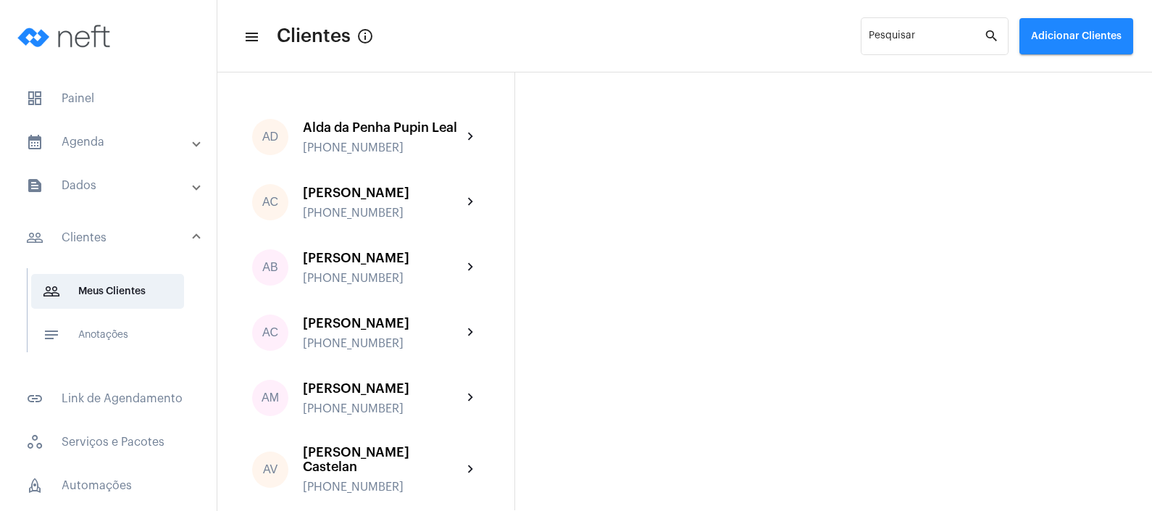
click at [103, 156] on mat-expansion-panel-header "calendar_month_outlined Agenda" at bounding box center [113, 142] width 208 height 35
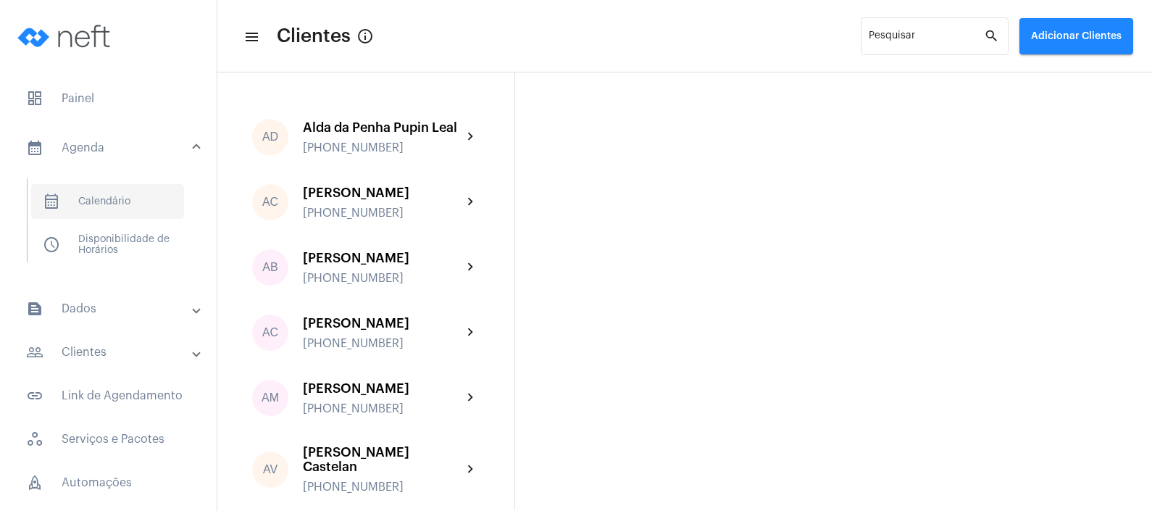
click at [104, 190] on span "calendar_month_outlined Calendário" at bounding box center [107, 201] width 153 height 35
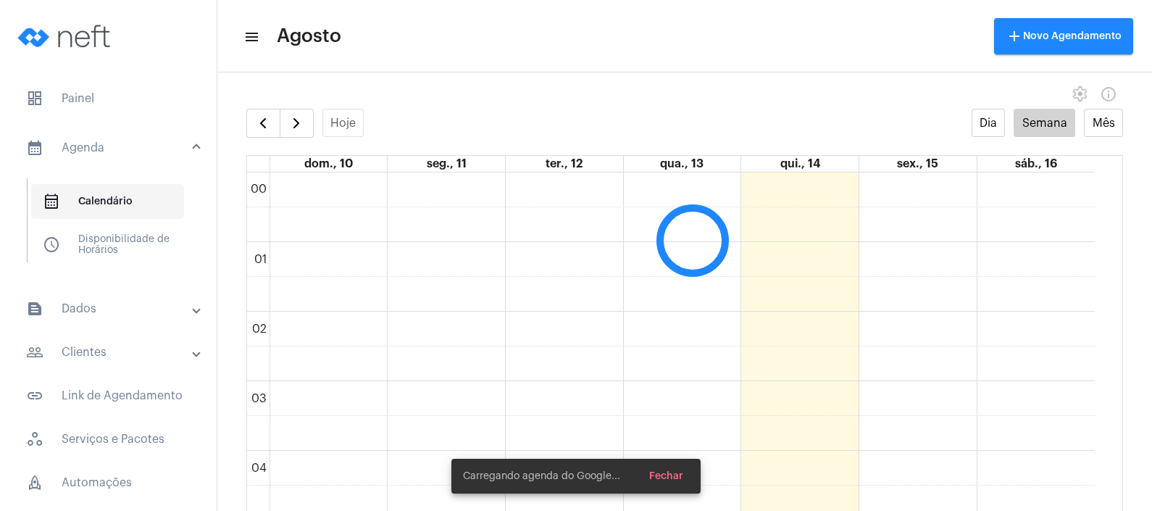
scroll to position [417, 0]
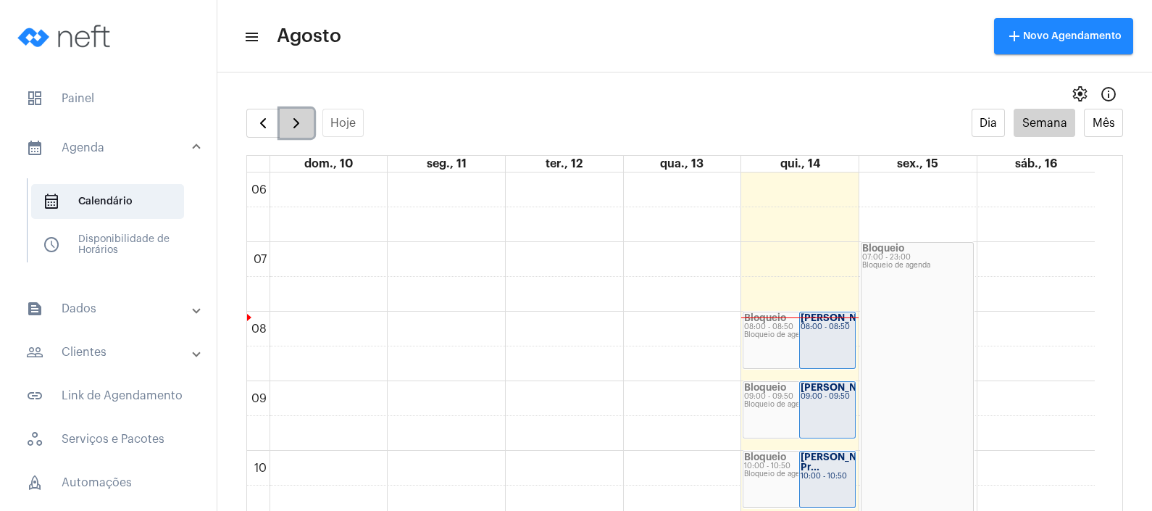
click at [311, 109] on button "button" at bounding box center [297, 123] width 34 height 29
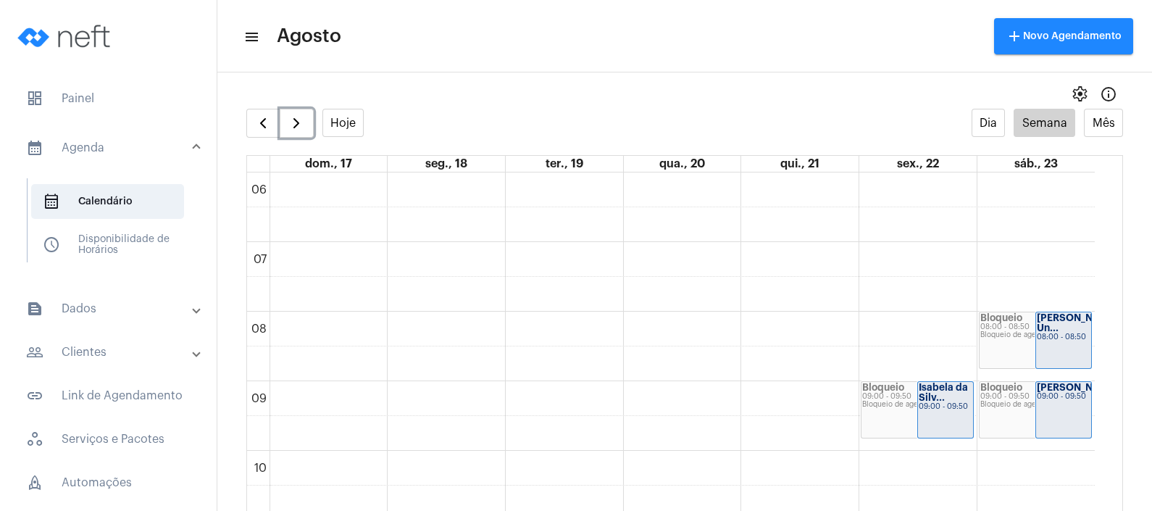
scroll to position [508, 0]
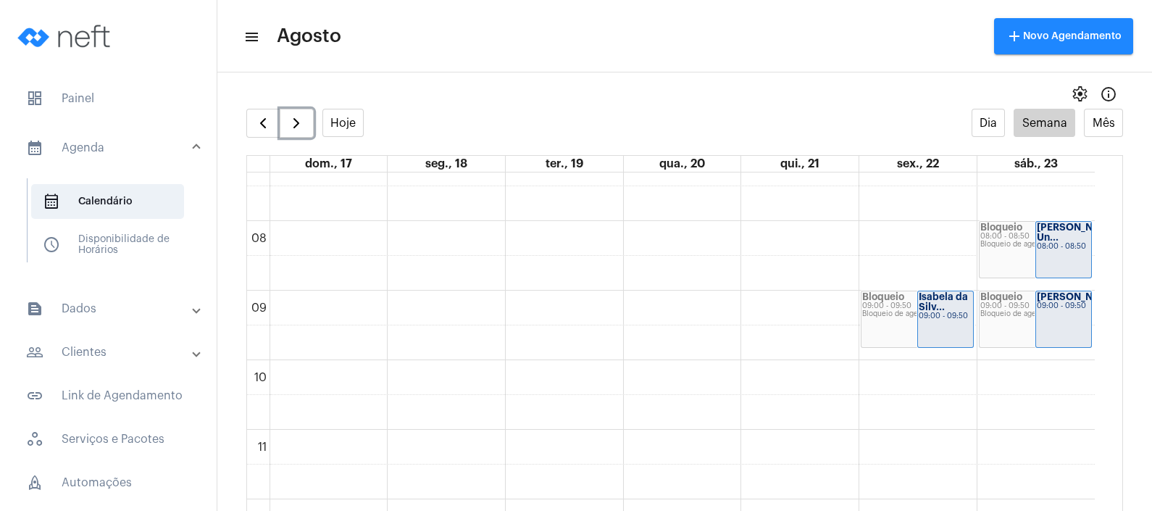
click at [823, 239] on div "00 01 02 03 04 05 06 07 08 09 10 11 12 13 14 15 16 17 18 19 20 21 22 23 Bloquei…" at bounding box center [671, 499] width 848 height 1669
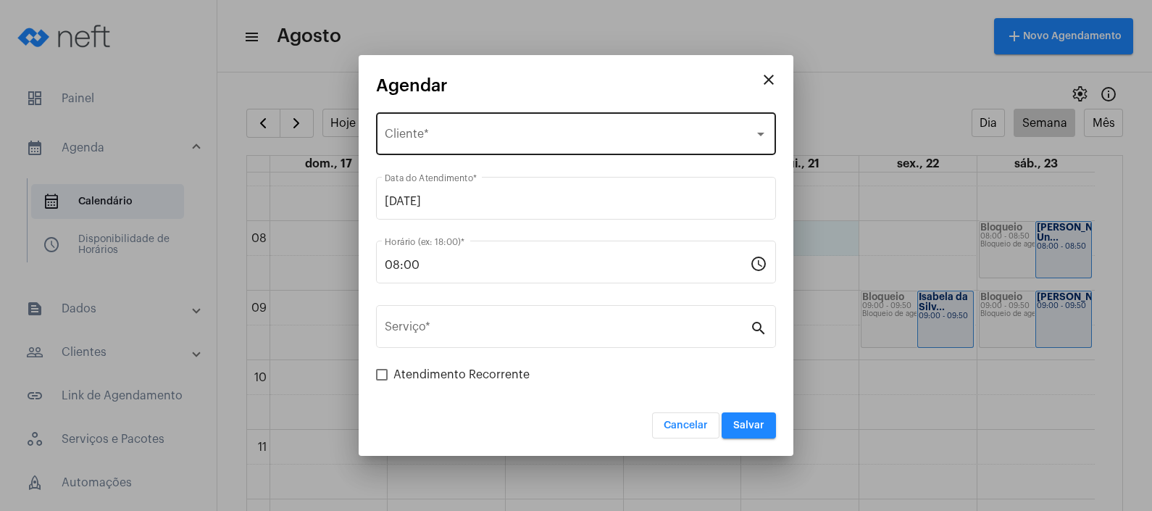
click at [645, 127] on div "Selecione o Cliente Cliente *" at bounding box center [576, 132] width 382 height 46
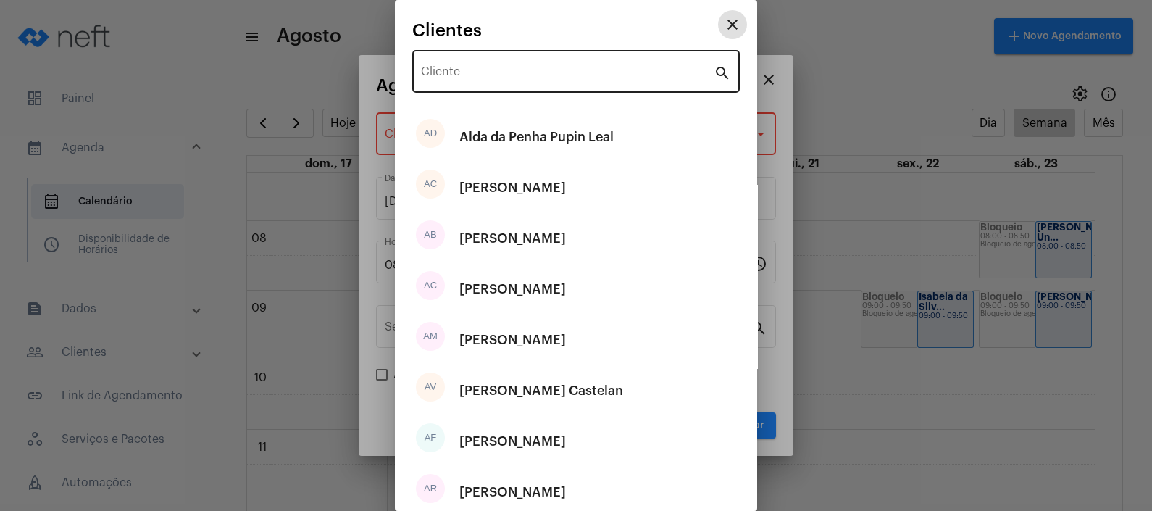
click at [608, 80] on input "Cliente" at bounding box center [567, 74] width 293 height 13
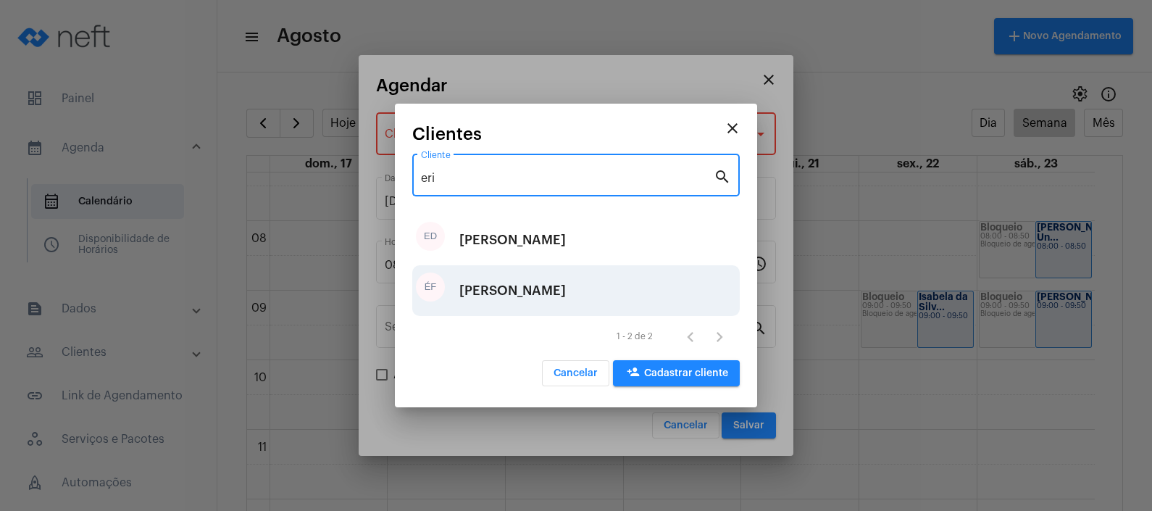
type input "eri"
click at [565, 286] on div "[PERSON_NAME]" at bounding box center [512, 290] width 106 height 43
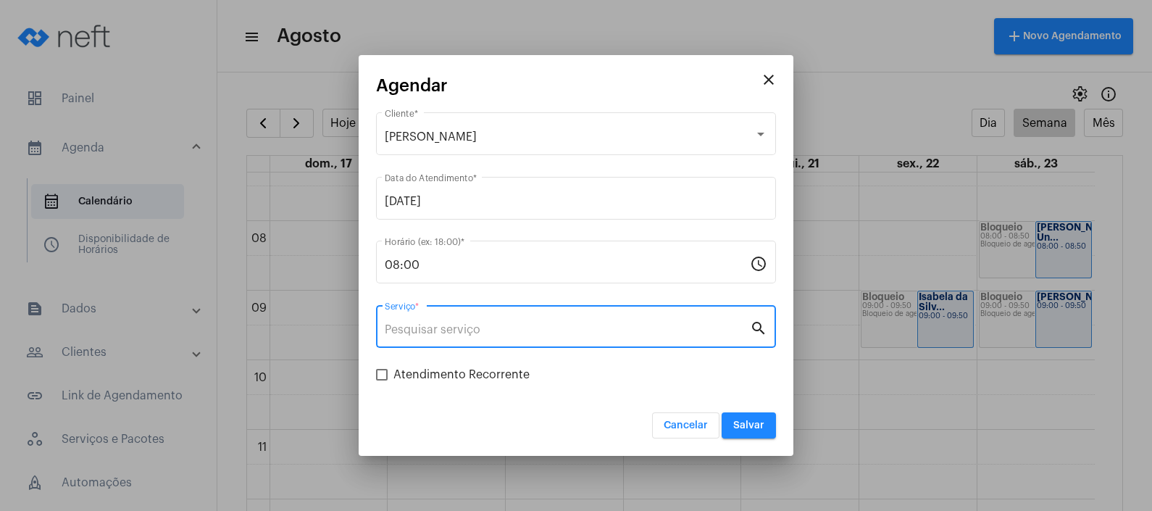
click at [566, 325] on input "Serviço *" at bounding box center [567, 329] width 365 height 13
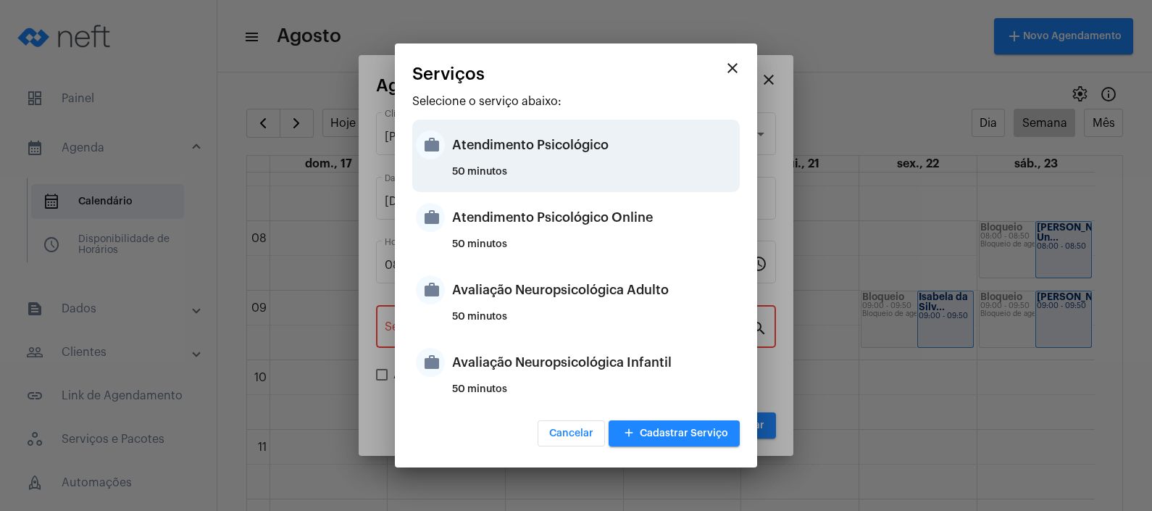
click at [595, 151] on div "Atendimento Psicológico" at bounding box center [594, 144] width 284 height 43
type input "Atendimento Psicológico"
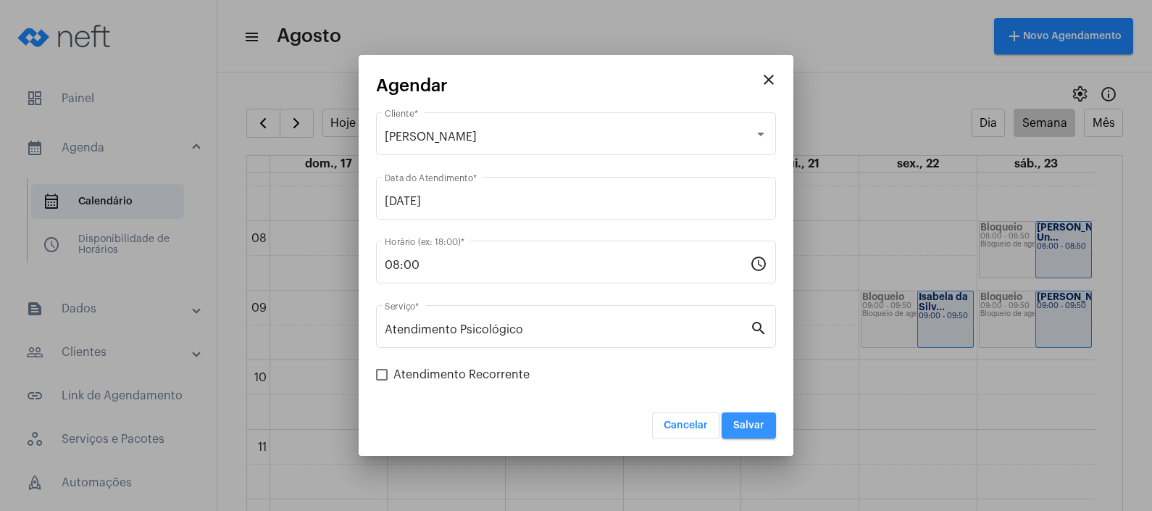
click at [741, 425] on span "Salvar" at bounding box center [748, 425] width 31 height 10
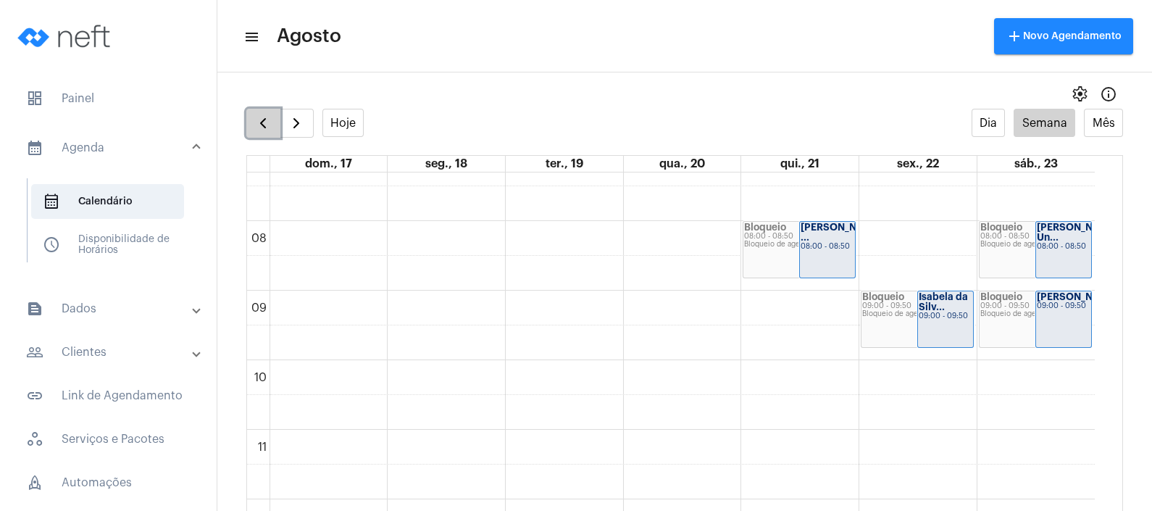
click at [264, 123] on span "button" at bounding box center [262, 122] width 17 height 17
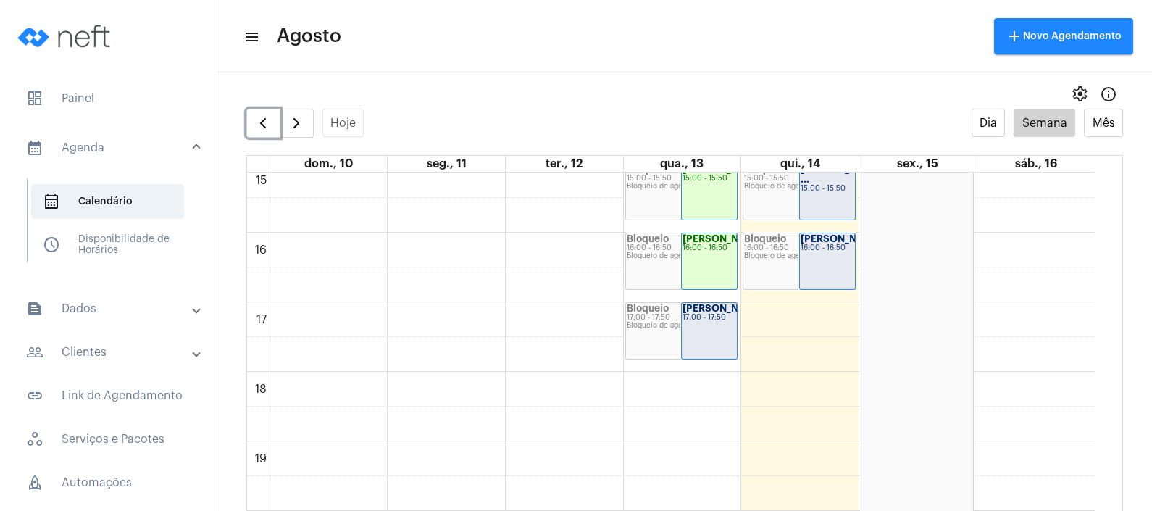
scroll to position [1142, 0]
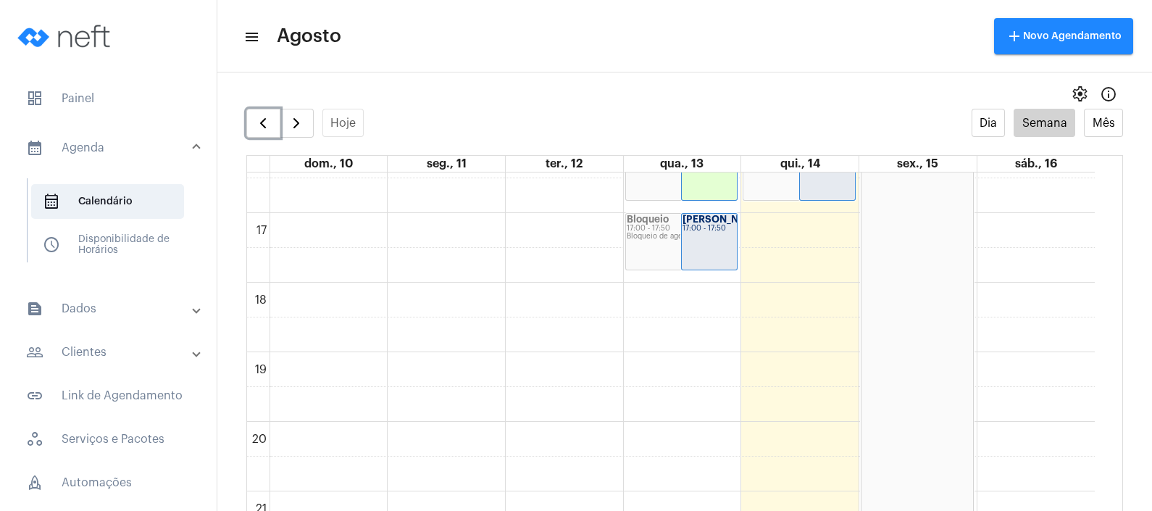
click at [672, 249] on div "Bloqueio 17:00 - 17:50 Bloqueio de agenda" at bounding box center [682, 242] width 112 height 56
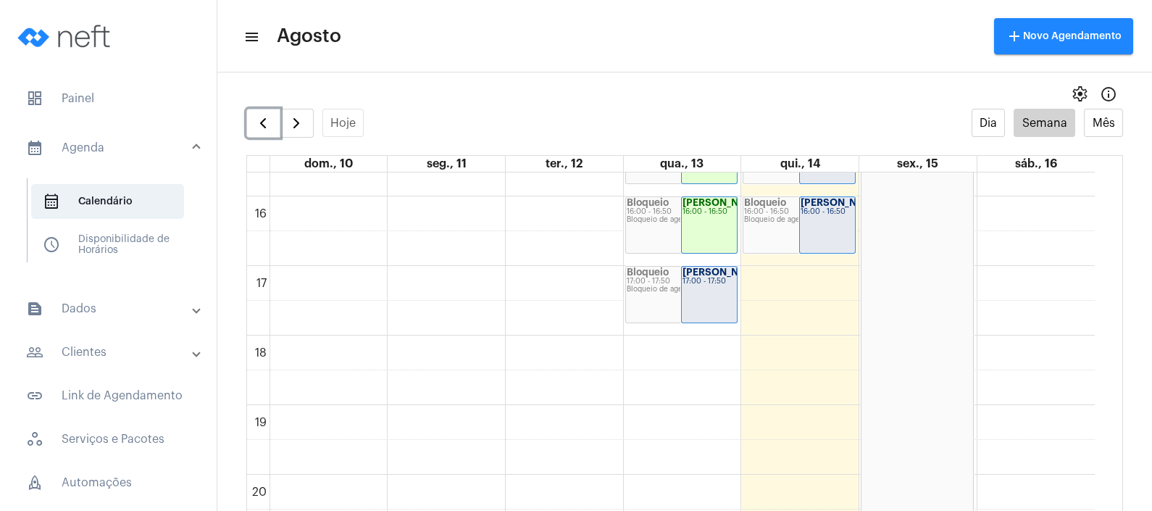
scroll to position [1051, 0]
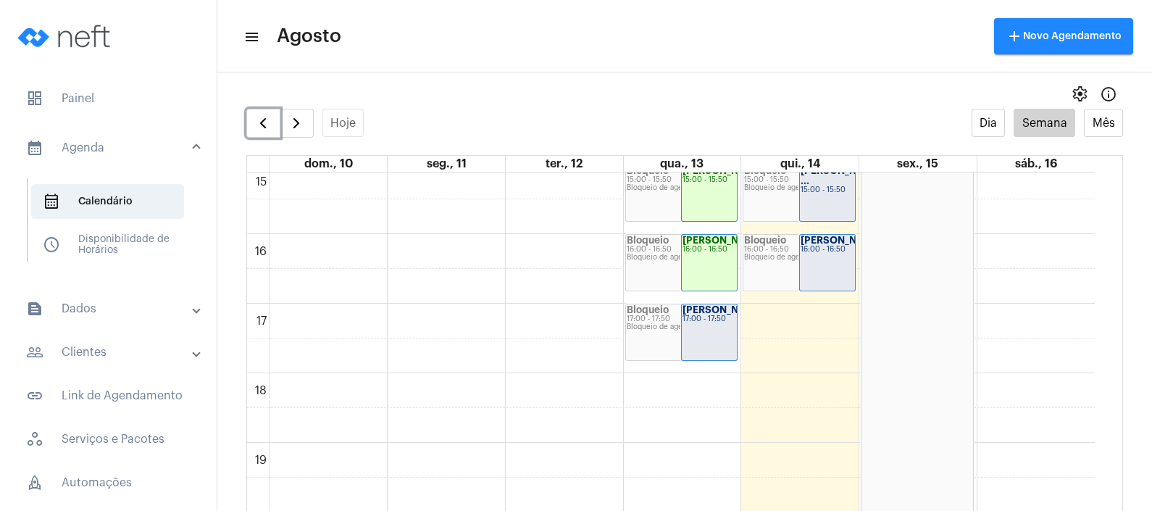
click at [721, 323] on div "17:00 - 17:50" at bounding box center [709, 319] width 54 height 8
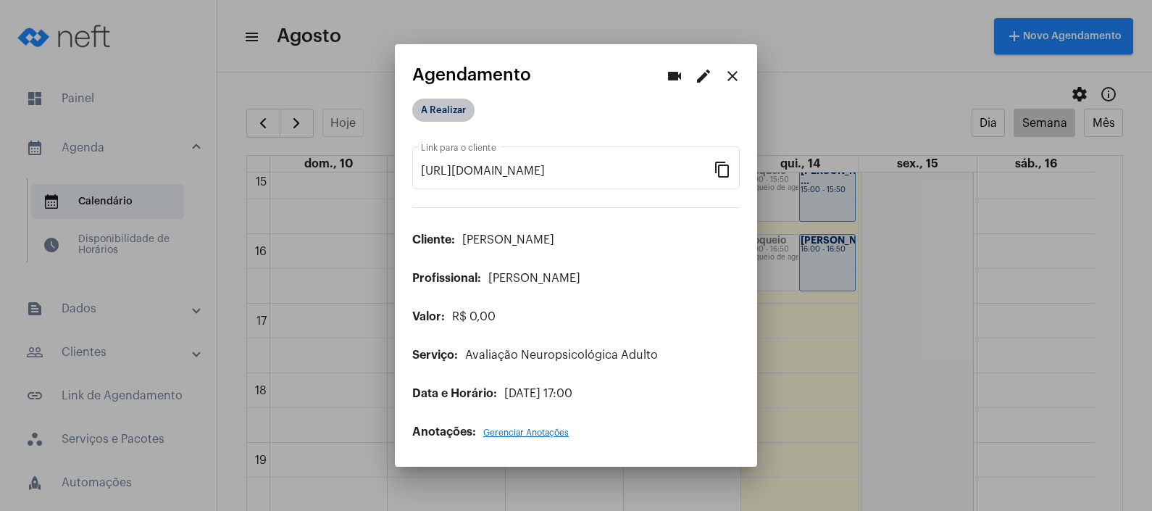
click at [471, 111] on mat-chip "A Realizar" at bounding box center [443, 110] width 62 height 23
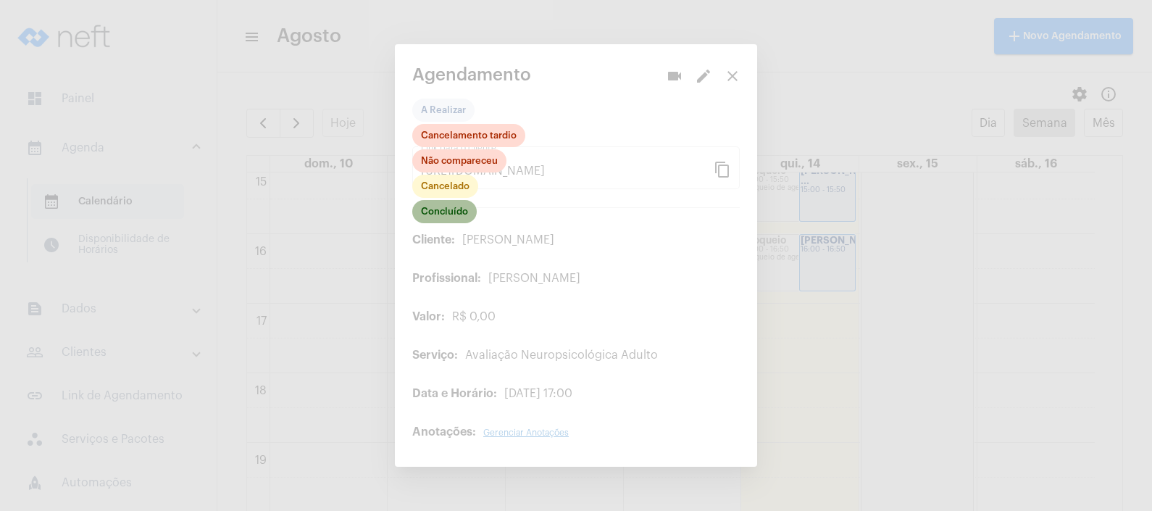
click at [460, 217] on mat-chip "Concluído" at bounding box center [444, 211] width 64 height 23
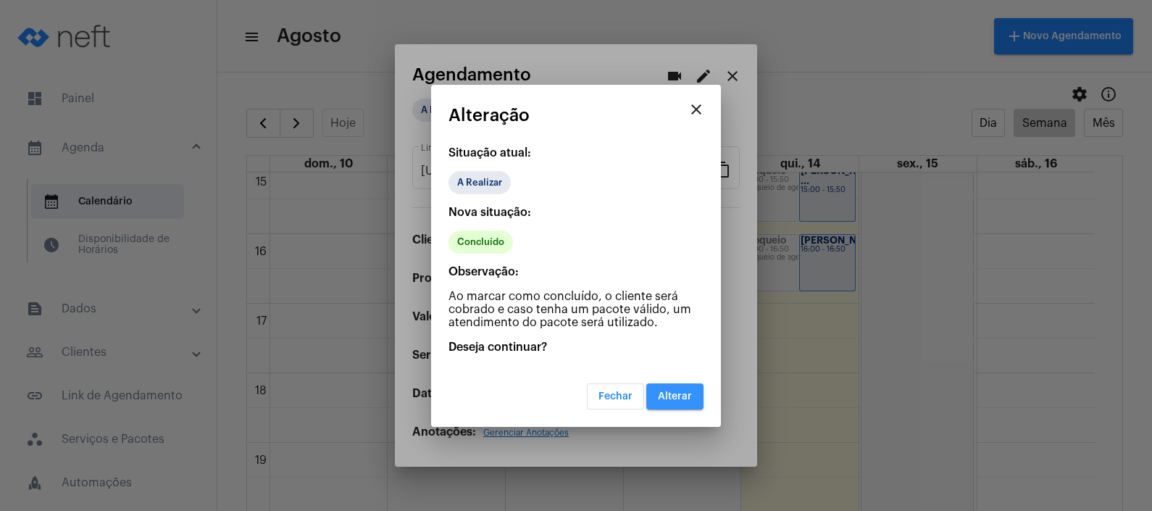
click at [666, 406] on button "Alterar" at bounding box center [674, 396] width 57 height 26
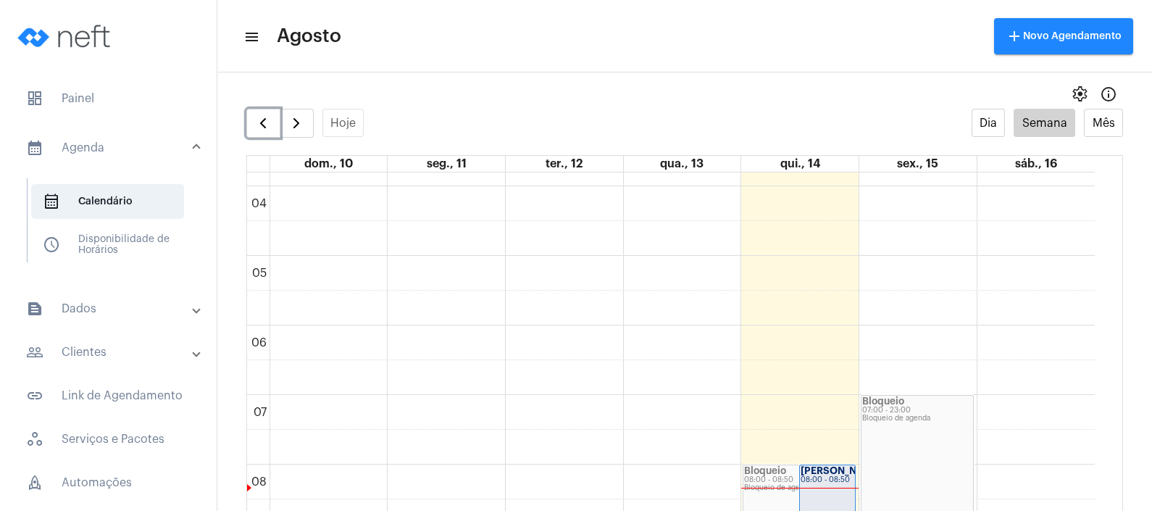
scroll to position [236, 0]
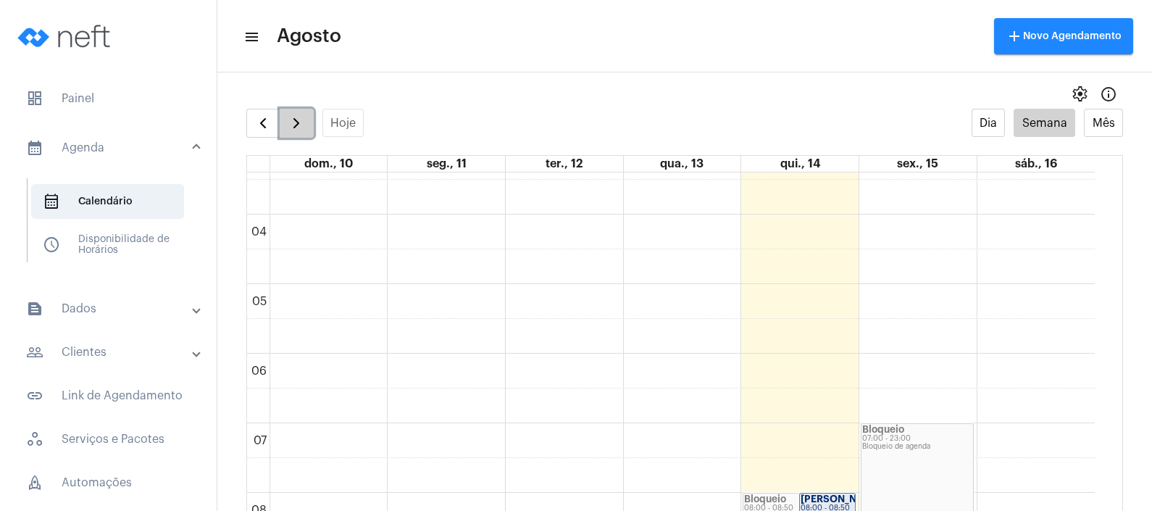
click at [290, 132] on button "button" at bounding box center [297, 123] width 34 height 29
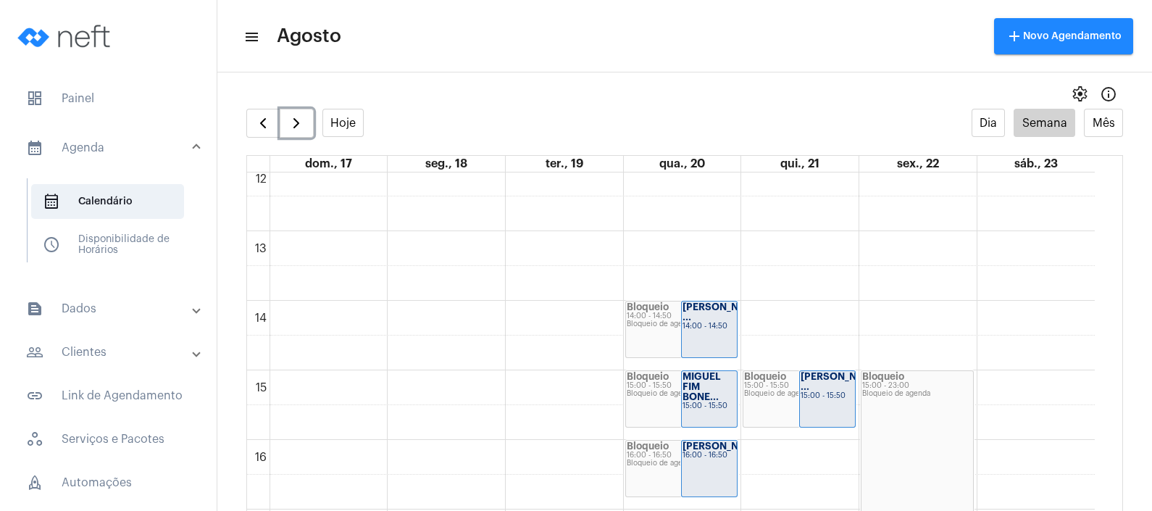
scroll to position [870, 0]
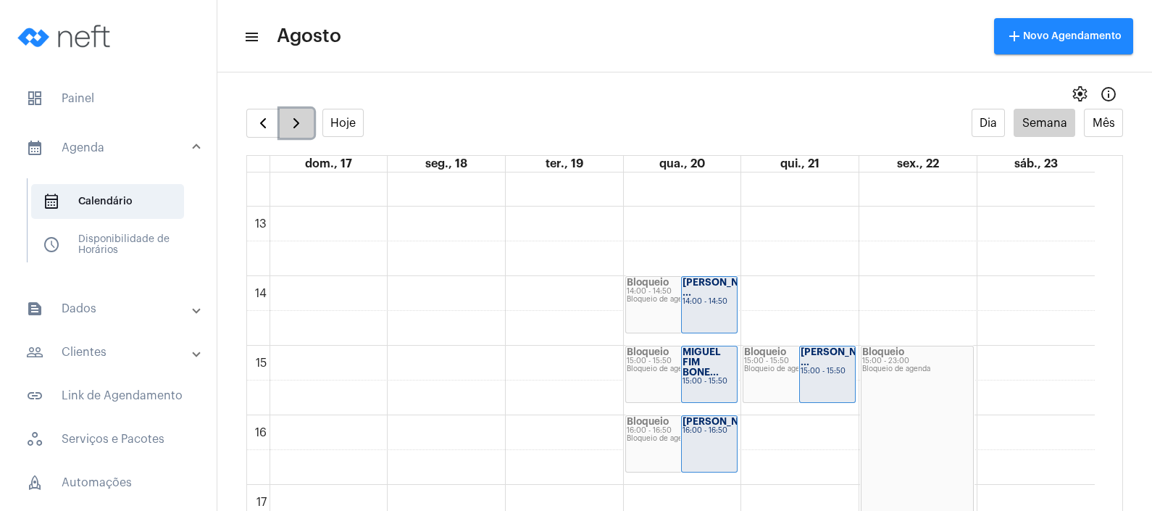
click at [290, 119] on span "button" at bounding box center [296, 122] width 17 height 17
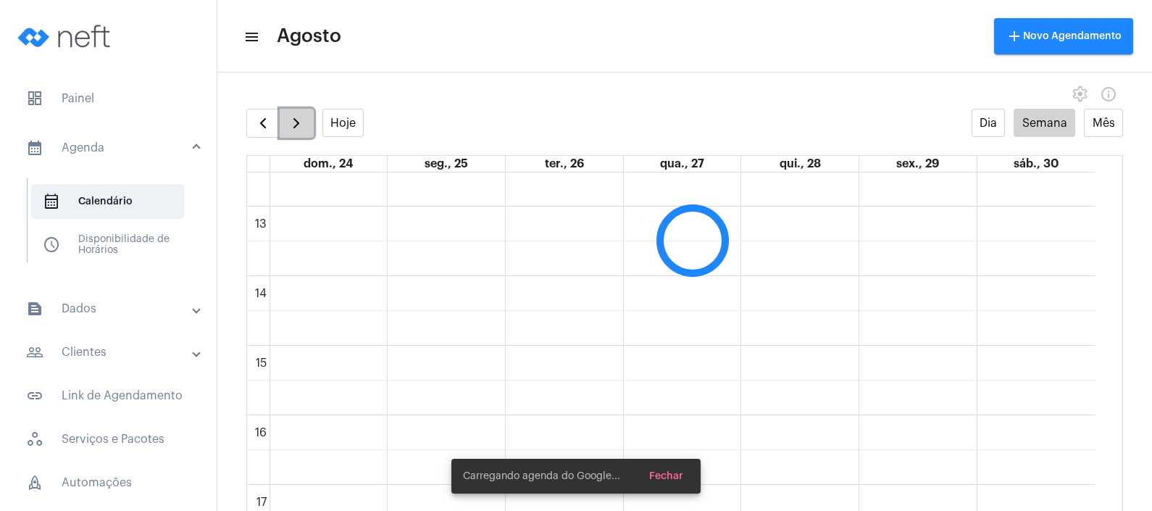
scroll to position [417, 0]
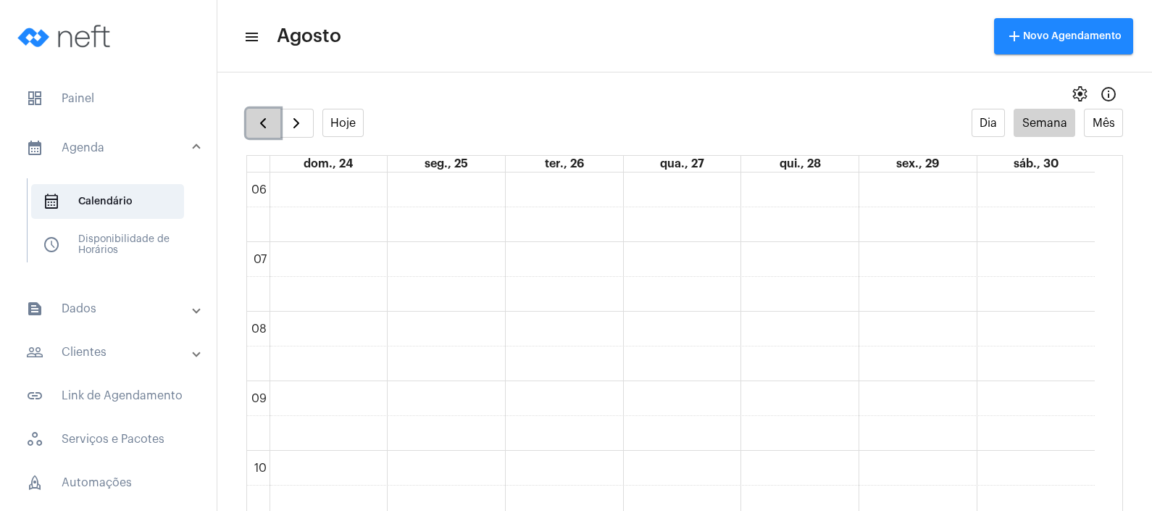
click at [258, 114] on span "button" at bounding box center [262, 122] width 17 height 17
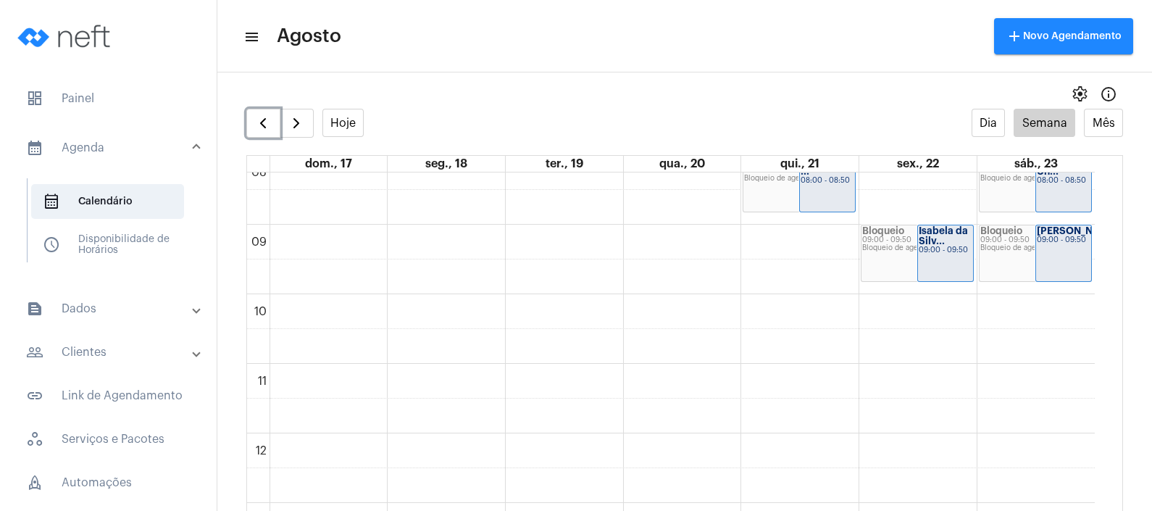
scroll to position [598, 0]
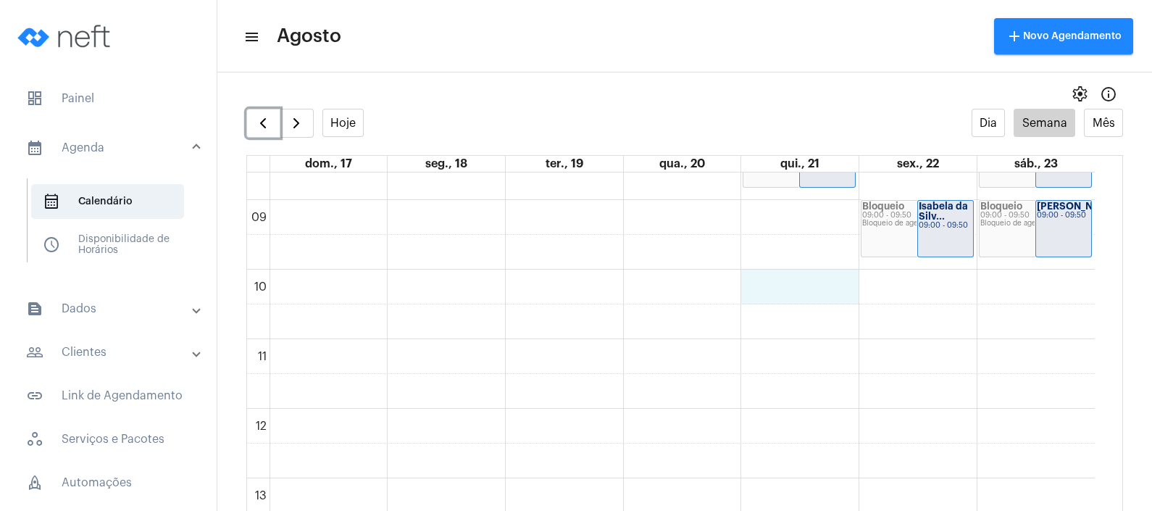
click at [806, 290] on div "00 01 02 03 04 05 06 07 08 09 10 11 12 13 14 15 16 17 18 19 20 21 22 23 Bloquei…" at bounding box center [671, 408] width 848 height 1669
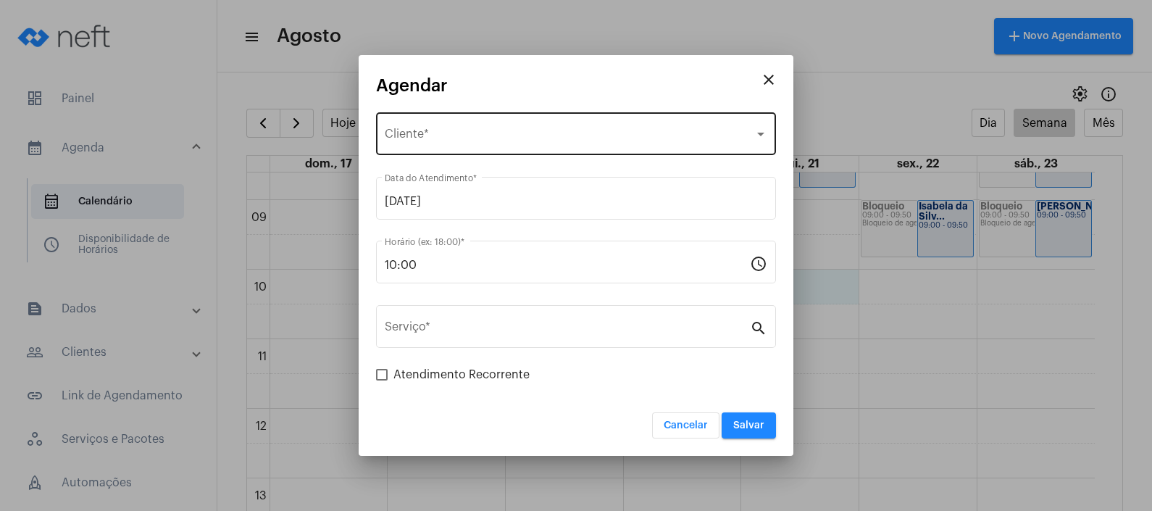
click at [511, 137] on div "Selecione o Cliente" at bounding box center [569, 136] width 369 height 13
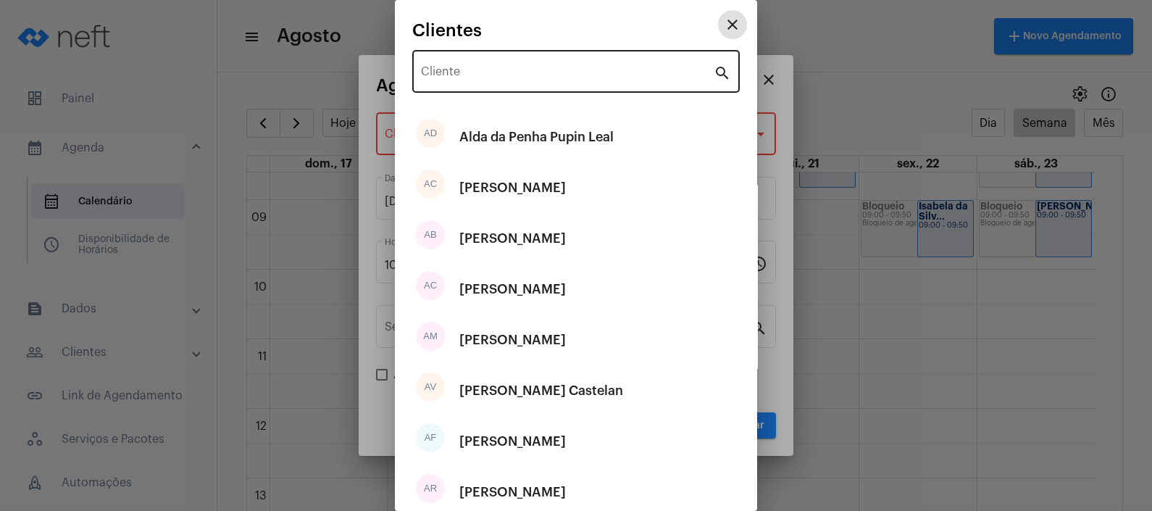
click at [529, 80] on input "Cliente" at bounding box center [567, 74] width 293 height 13
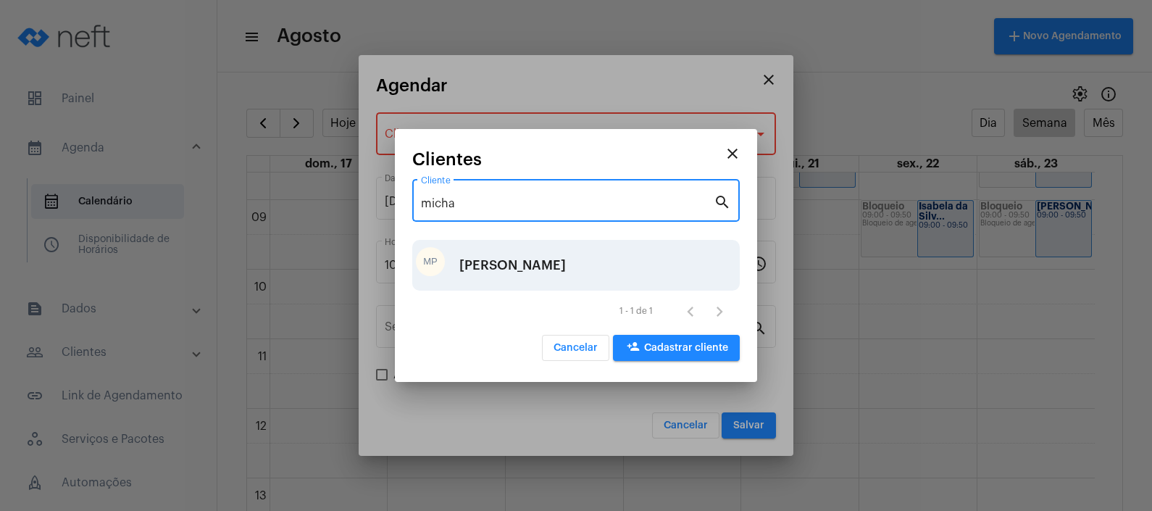
type input "micha"
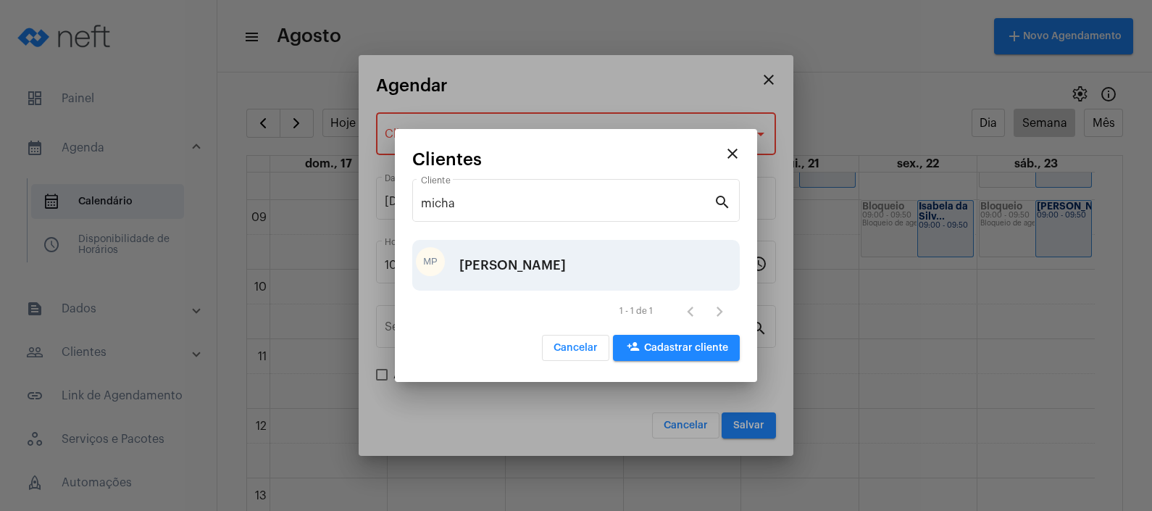
click at [522, 266] on div "[PERSON_NAME]" at bounding box center [512, 264] width 106 height 43
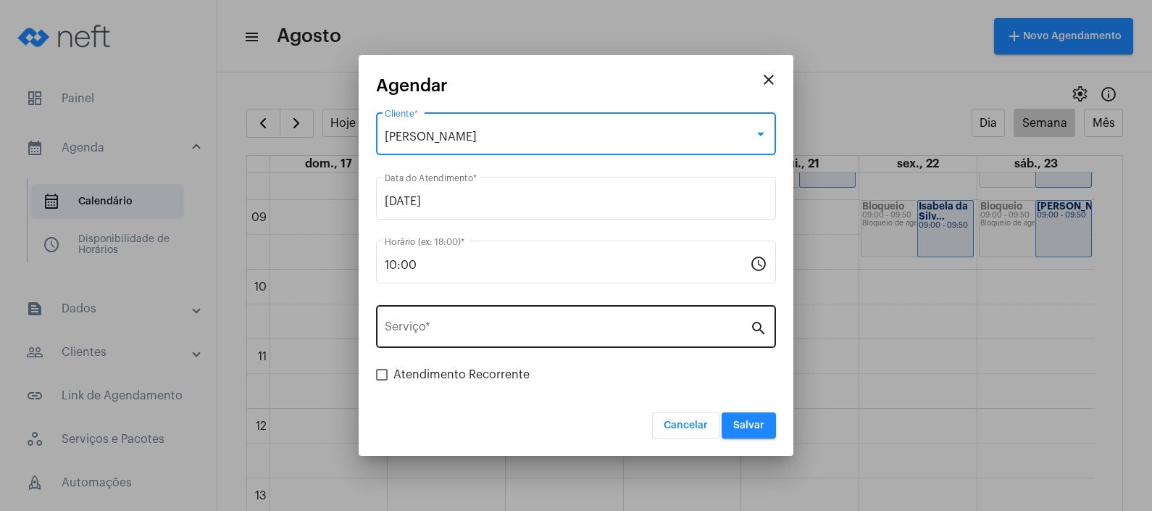
click at [455, 323] on input "Serviço *" at bounding box center [567, 329] width 365 height 13
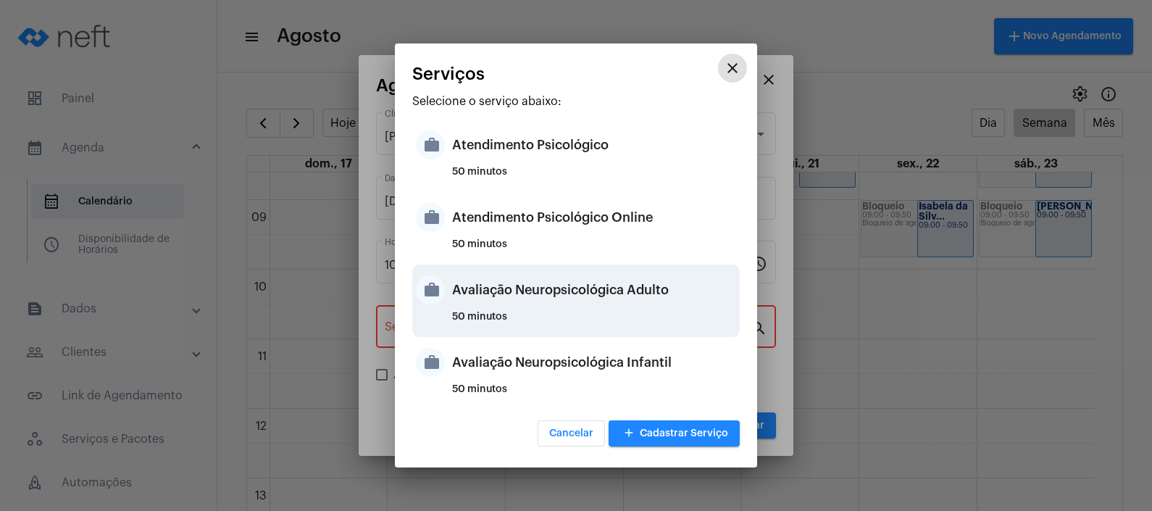
click at [594, 288] on div "Avaliação Neuropsicológica Adulto" at bounding box center [594, 289] width 284 height 43
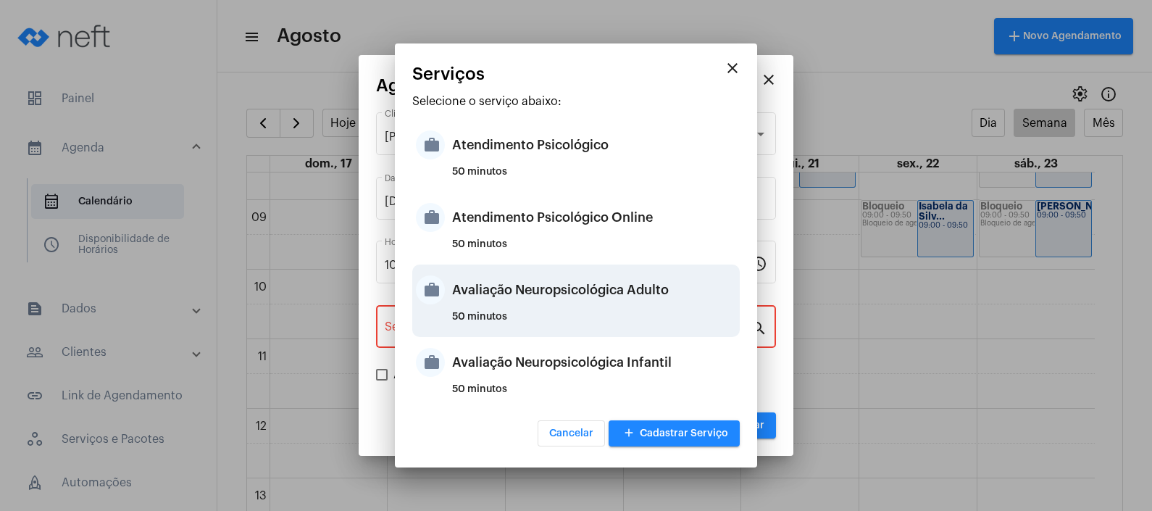
type input "Avaliação Neuropsicológica Adulto"
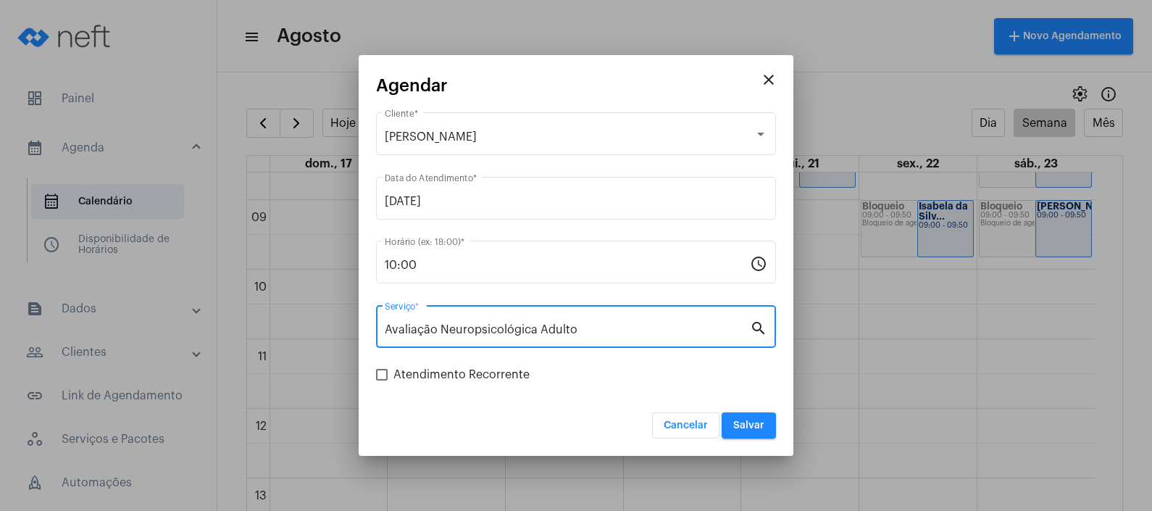
click at [551, 398] on div "Cancelar Salvar" at bounding box center [576, 416] width 400 height 44
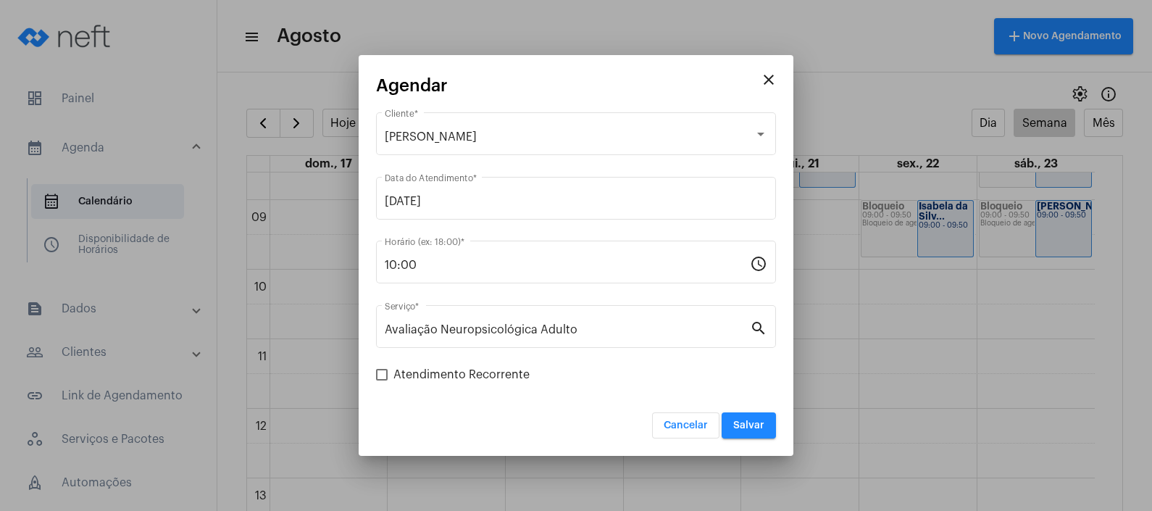
click at [756, 423] on span "Salvar" at bounding box center [748, 425] width 31 height 10
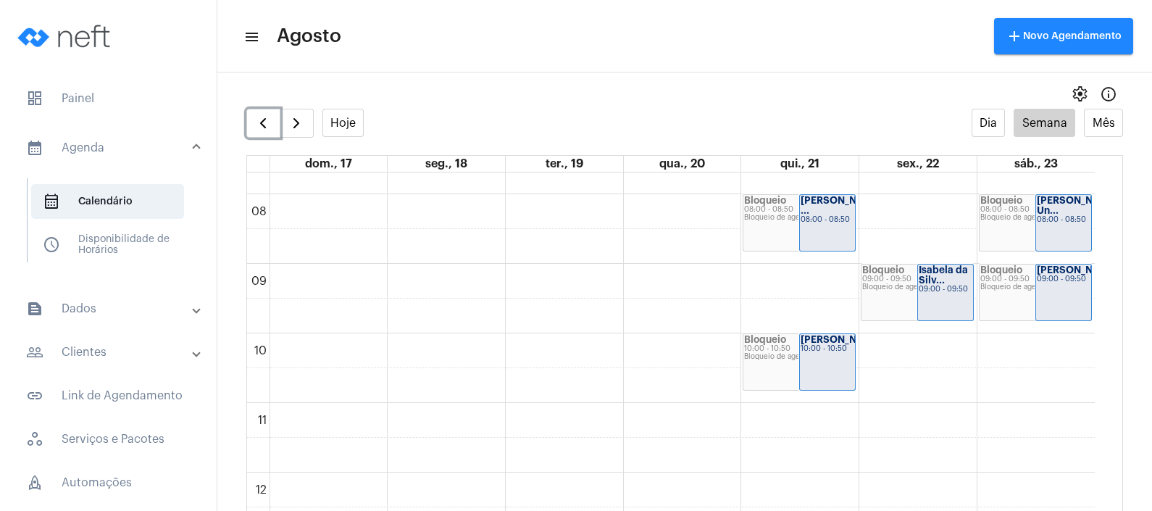
scroll to position [508, 0]
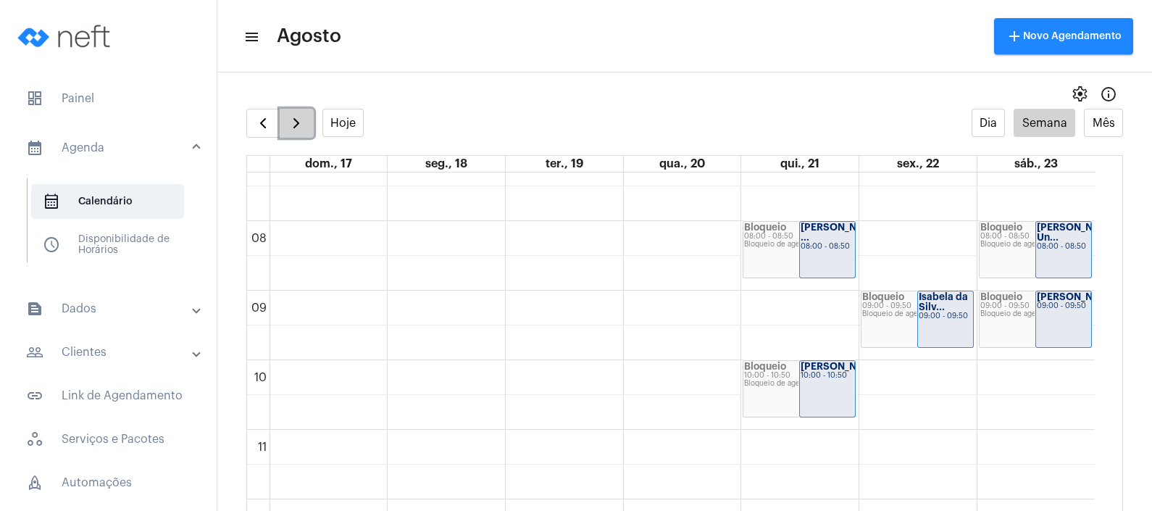
click at [298, 129] on span "button" at bounding box center [296, 122] width 17 height 17
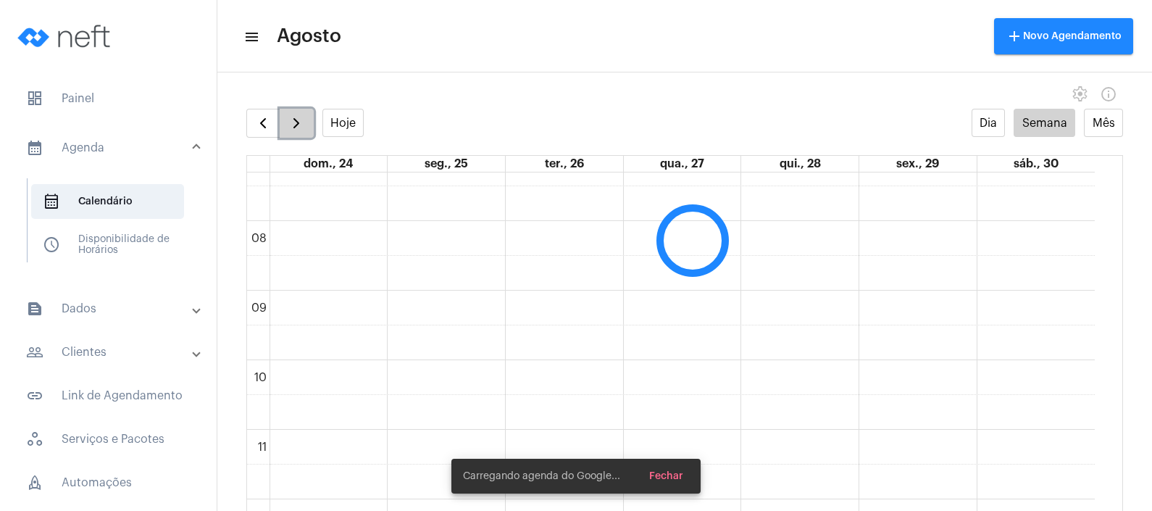
scroll to position [417, 0]
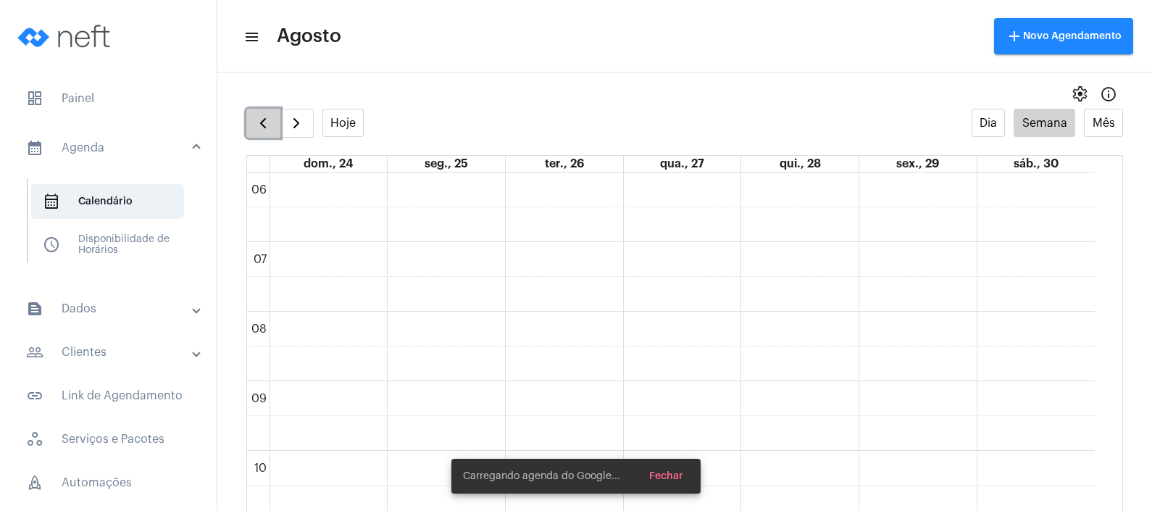
click at [263, 131] on span "button" at bounding box center [262, 122] width 17 height 17
